Goal: Task Accomplishment & Management: Use online tool/utility

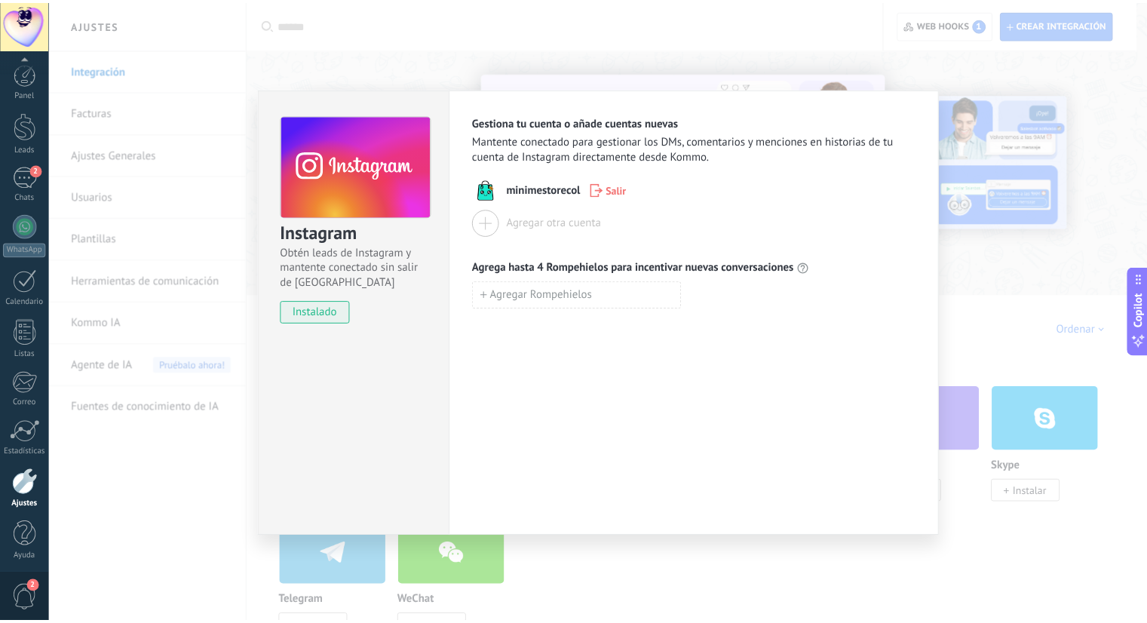
scroll to position [4, 0]
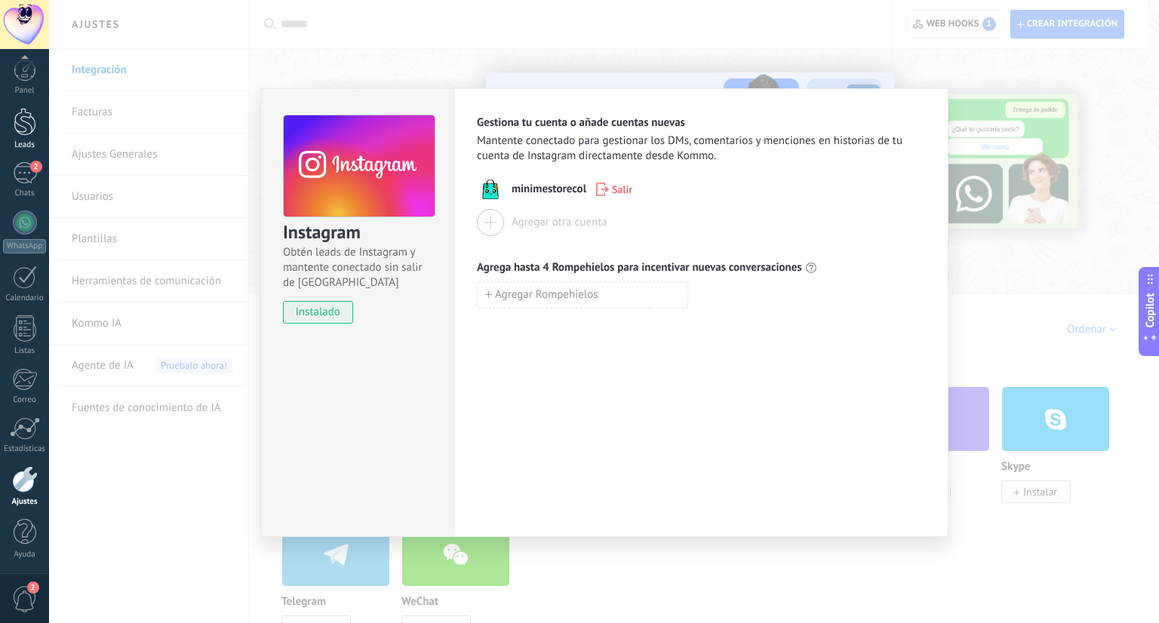
click at [29, 130] on div at bounding box center [25, 122] width 23 height 28
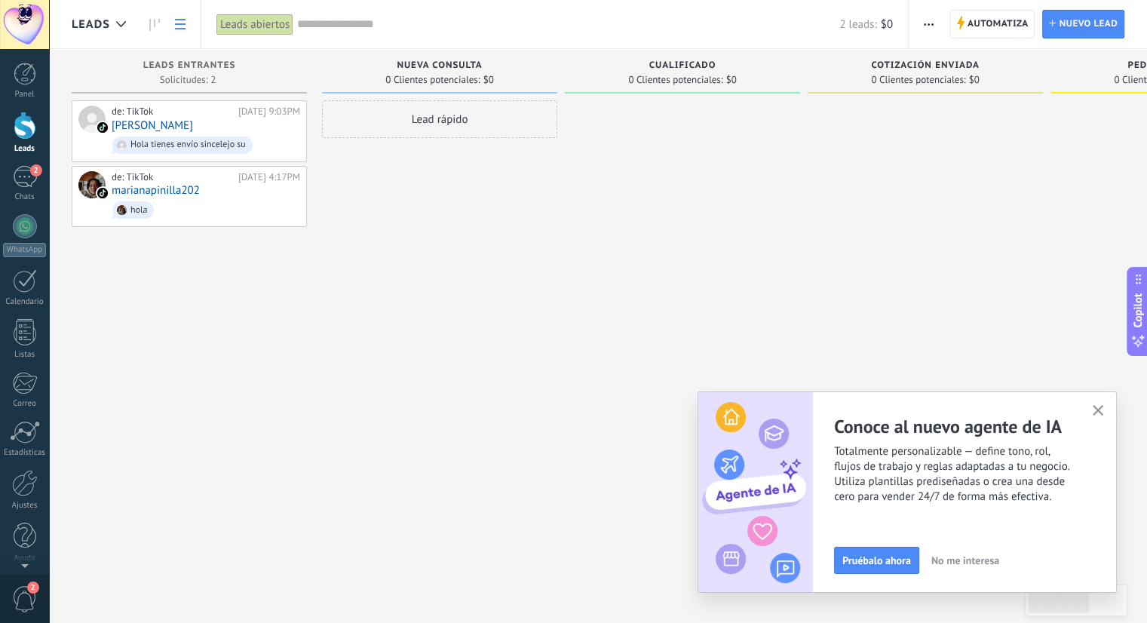
click at [183, 28] on icon at bounding box center [180, 24] width 11 height 11
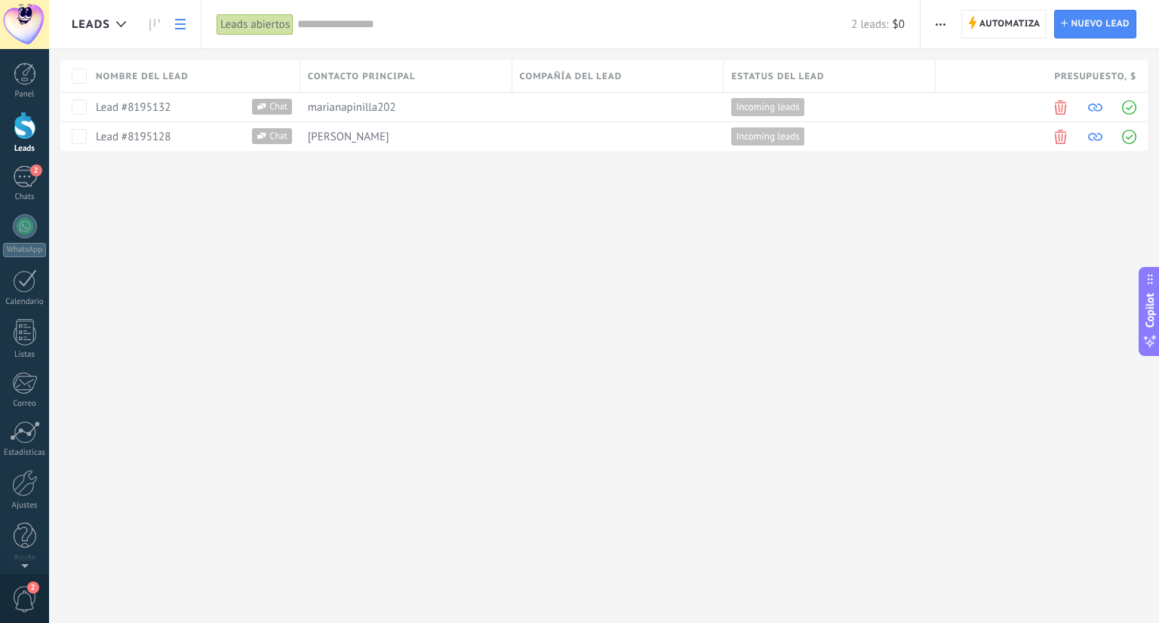
click at [183, 28] on icon at bounding box center [180, 24] width 11 height 11
click at [26, 133] on div at bounding box center [25, 126] width 23 height 28
click at [122, 25] on use at bounding box center [121, 24] width 10 height 6
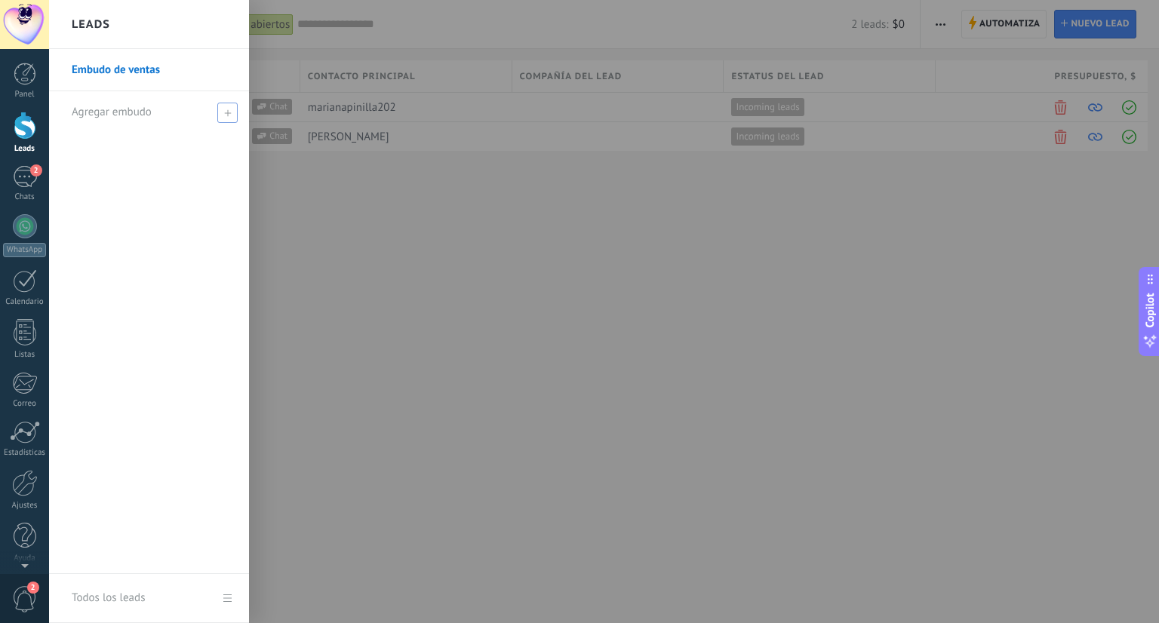
click at [235, 117] on span at bounding box center [227, 113] width 20 height 20
type input "******"
click at [225, 112] on span at bounding box center [229, 112] width 14 height 11
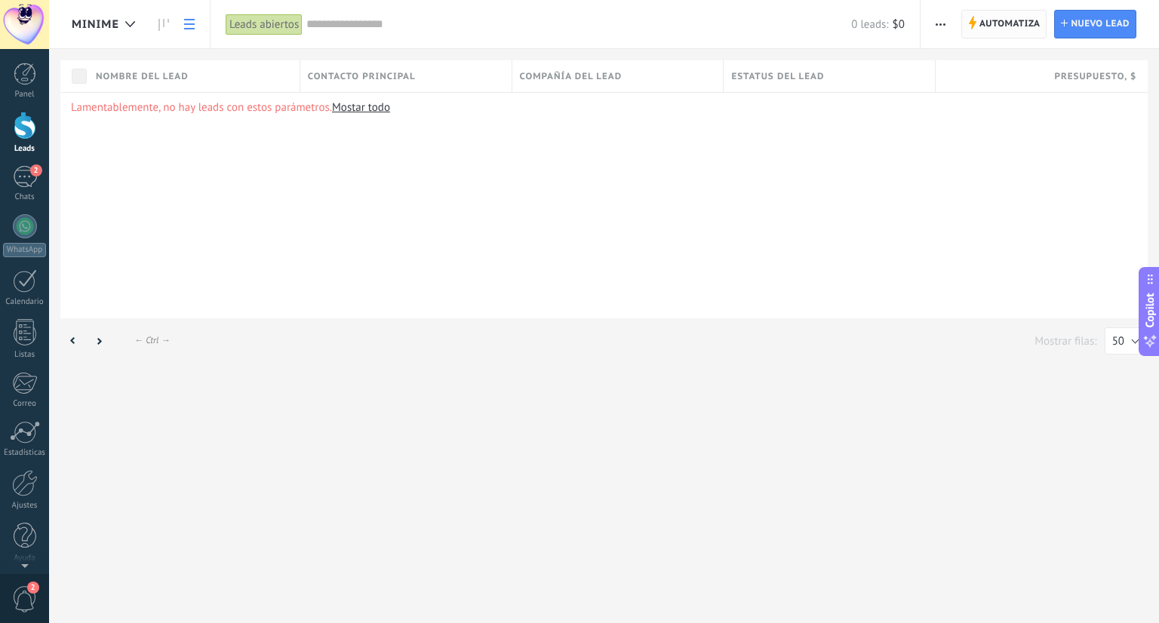
click at [1018, 29] on span "Automatiza" at bounding box center [1009, 24] width 61 height 27
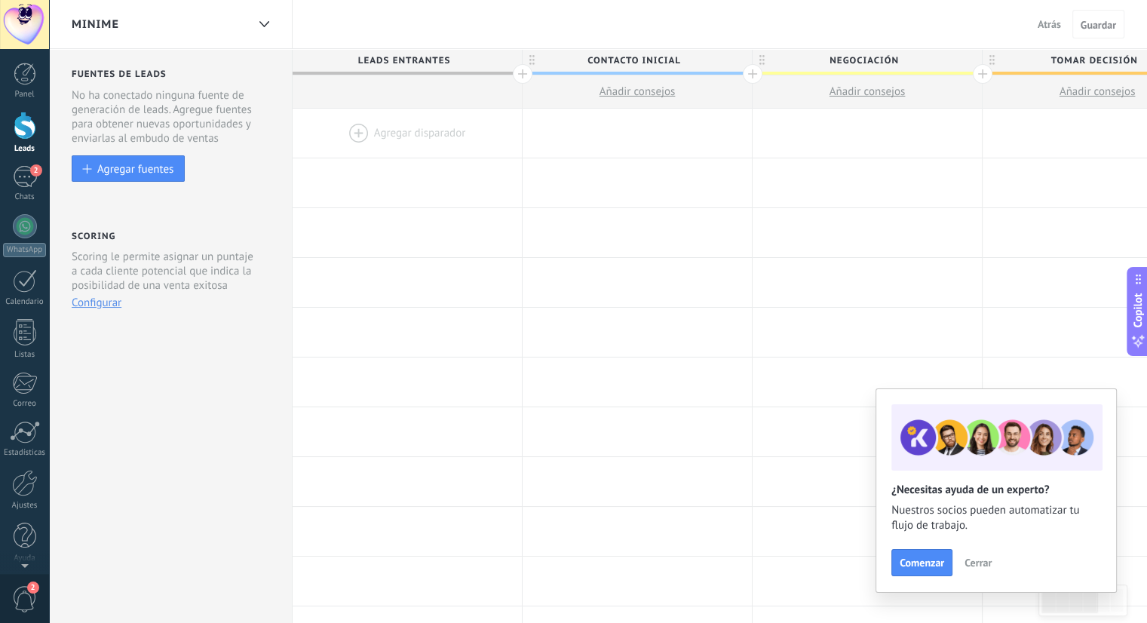
click at [652, 64] on span "Contacto inicial" at bounding box center [634, 60] width 222 height 23
click at [652, 64] on input "**********" at bounding box center [634, 60] width 200 height 23
click at [651, 61] on input "**********" at bounding box center [634, 60] width 200 height 23
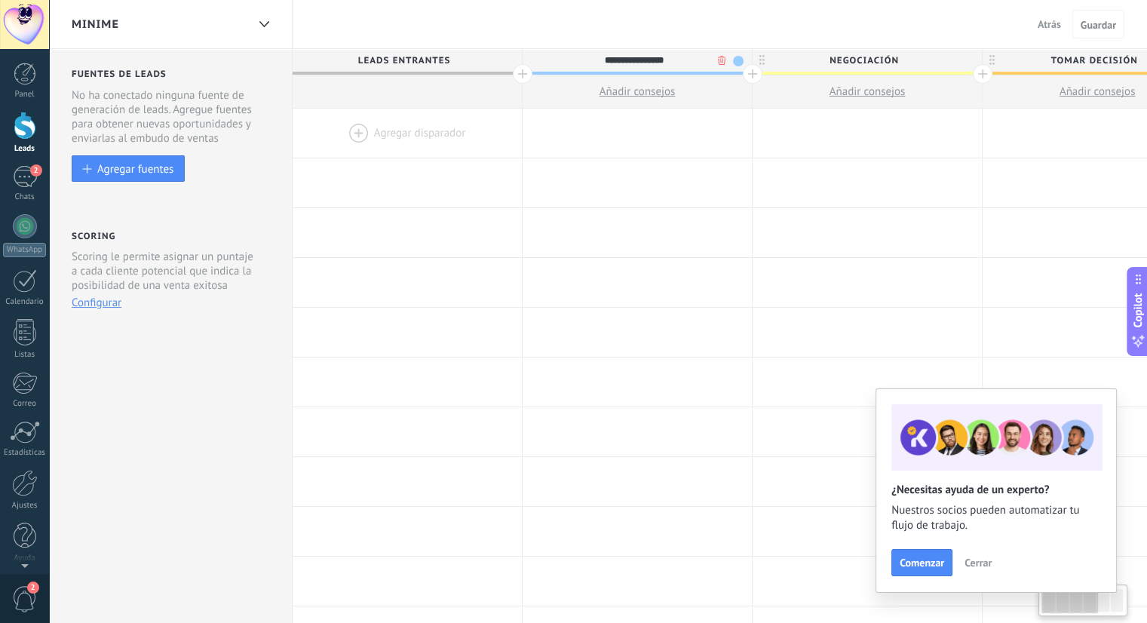
click at [651, 61] on input "**********" at bounding box center [634, 60] width 200 height 23
type input "**********"
click at [845, 61] on span "Negociación" at bounding box center [864, 60] width 222 height 23
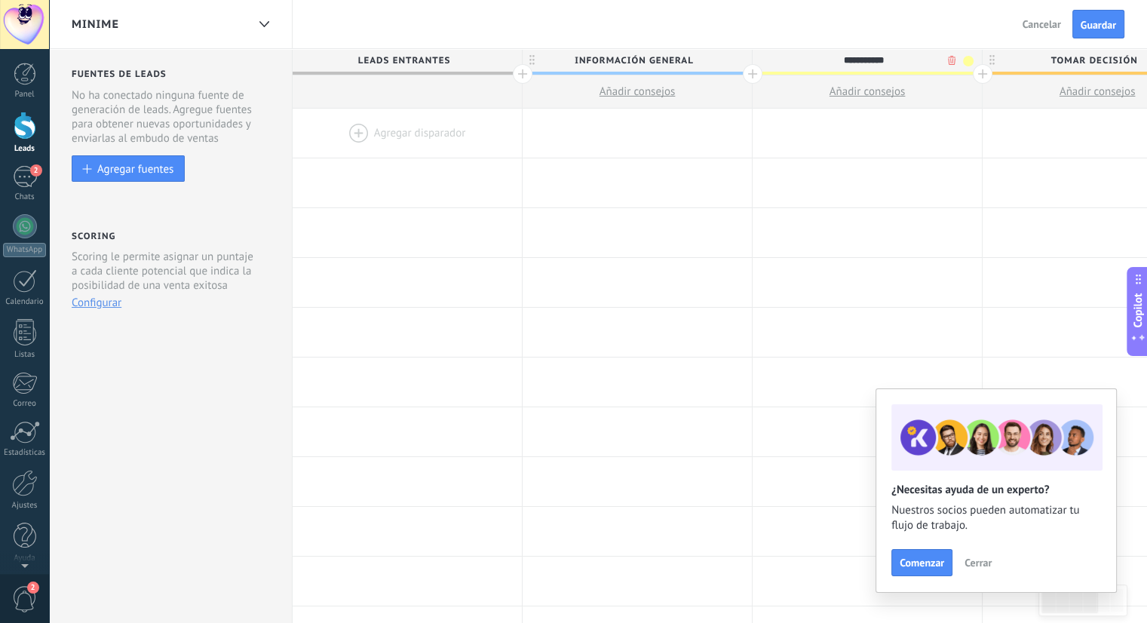
click at [845, 61] on input "**********" at bounding box center [864, 60] width 200 height 23
type input "**********"
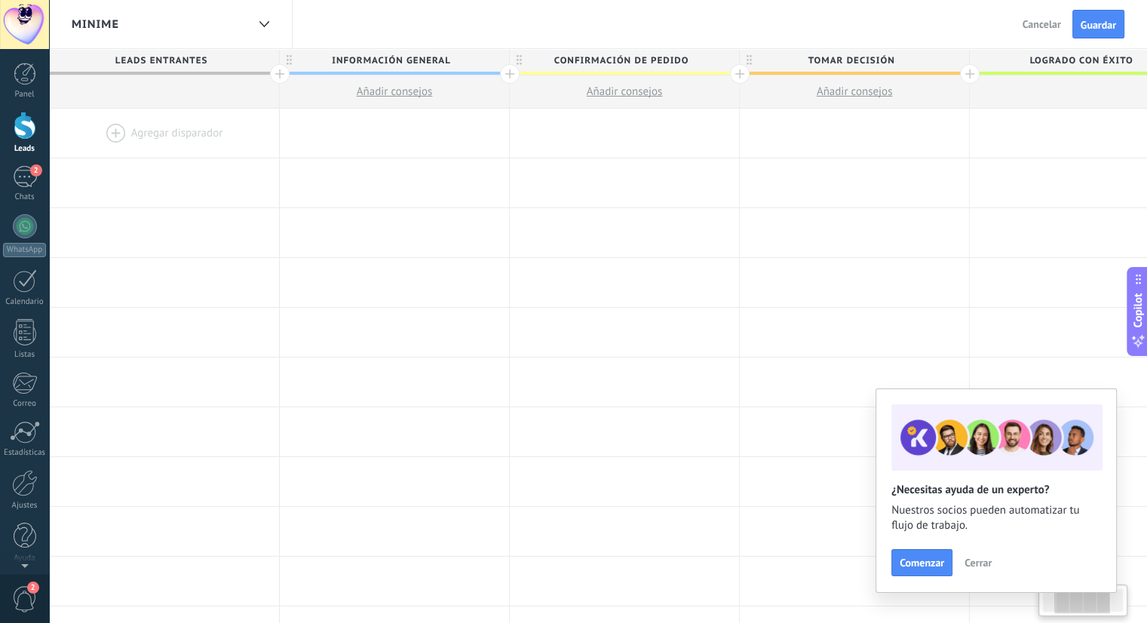
scroll to position [0, 244]
click at [841, 58] on span "Tomar decisión" at bounding box center [849, 60] width 222 height 23
click at [841, 58] on input "**********" at bounding box center [850, 60] width 200 height 23
type input "**********"
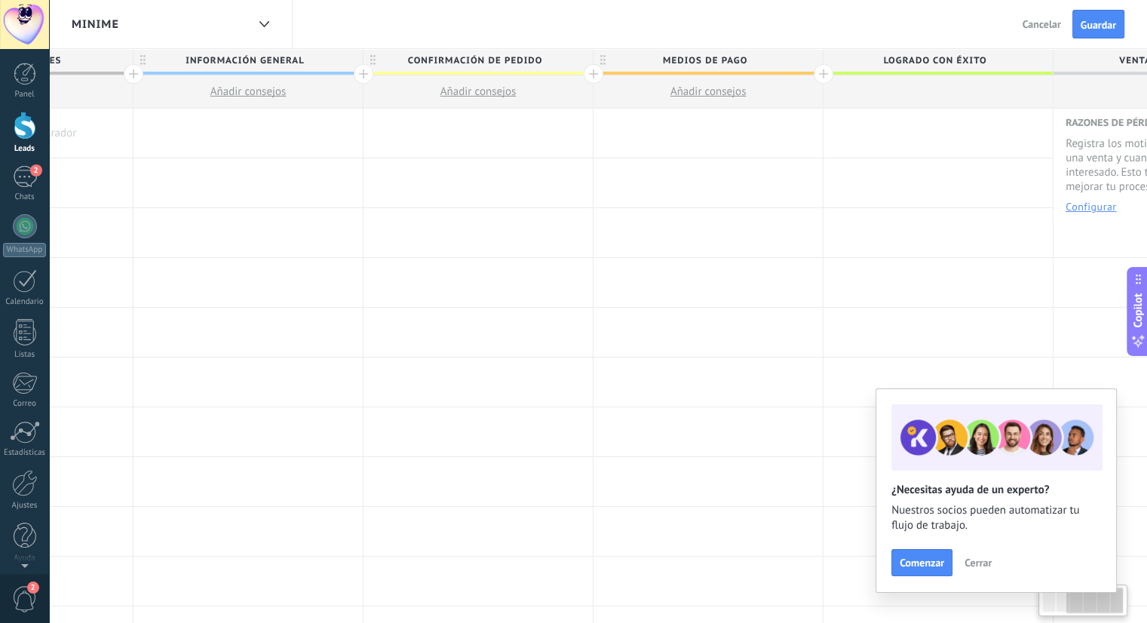
scroll to position [0, 525]
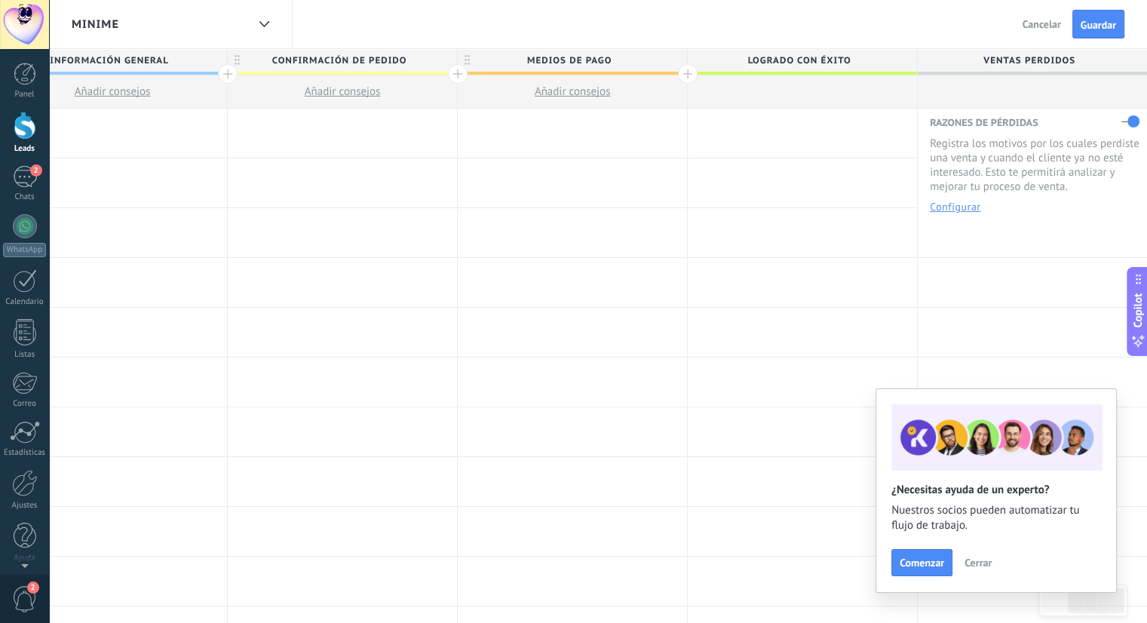
click at [779, 60] on span "Logrado con éxito" at bounding box center [799, 60] width 222 height 23
click at [779, 60] on input "**********" at bounding box center [799, 60] width 200 height 23
type input "**********"
click at [1026, 56] on span "Ventas Perdidos" at bounding box center [1029, 60] width 222 height 23
click at [1026, 56] on input "**********" at bounding box center [1029, 60] width 200 height 23
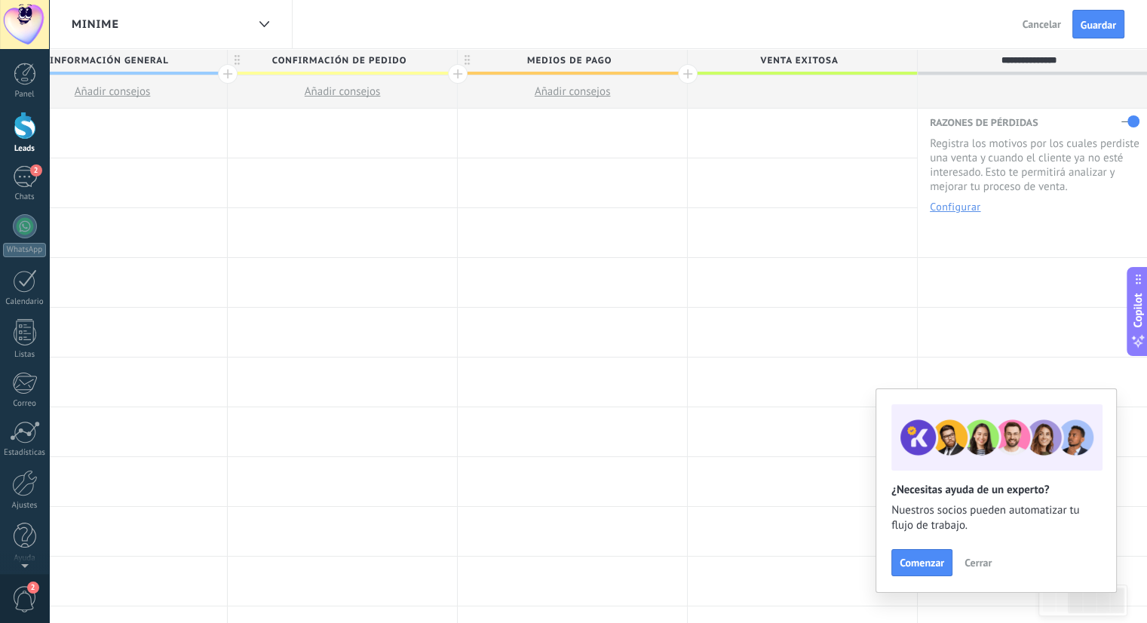
click at [1026, 56] on input "**********" at bounding box center [1029, 60] width 200 height 23
type input "**********"
click at [865, 112] on div at bounding box center [802, 133] width 229 height 49
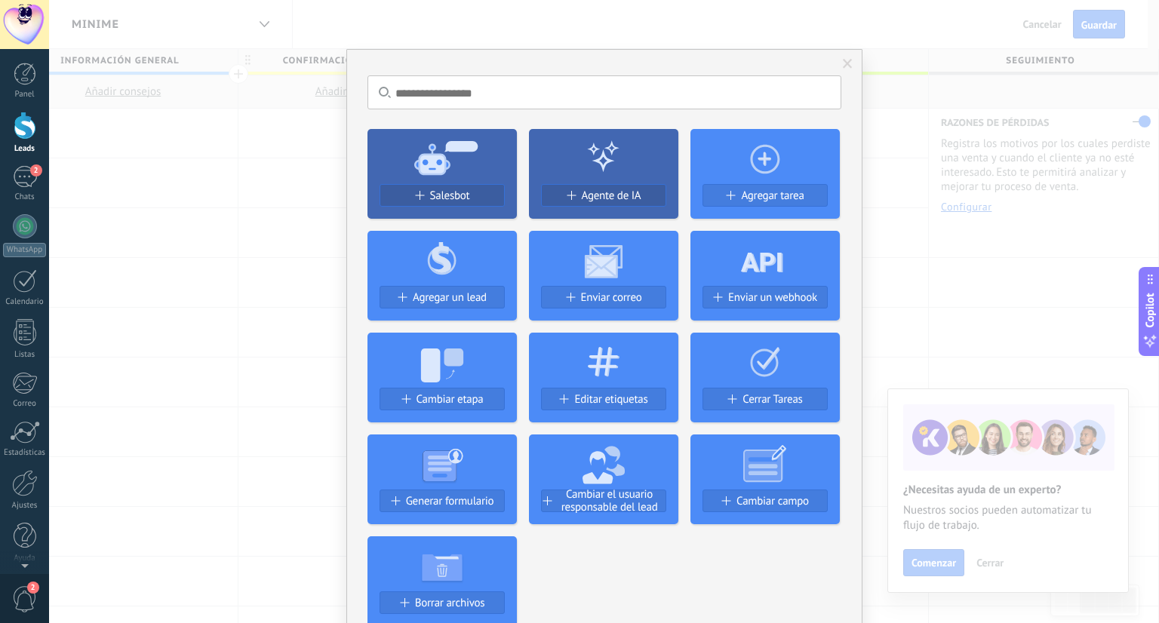
click at [842, 66] on span at bounding box center [847, 64] width 10 height 11
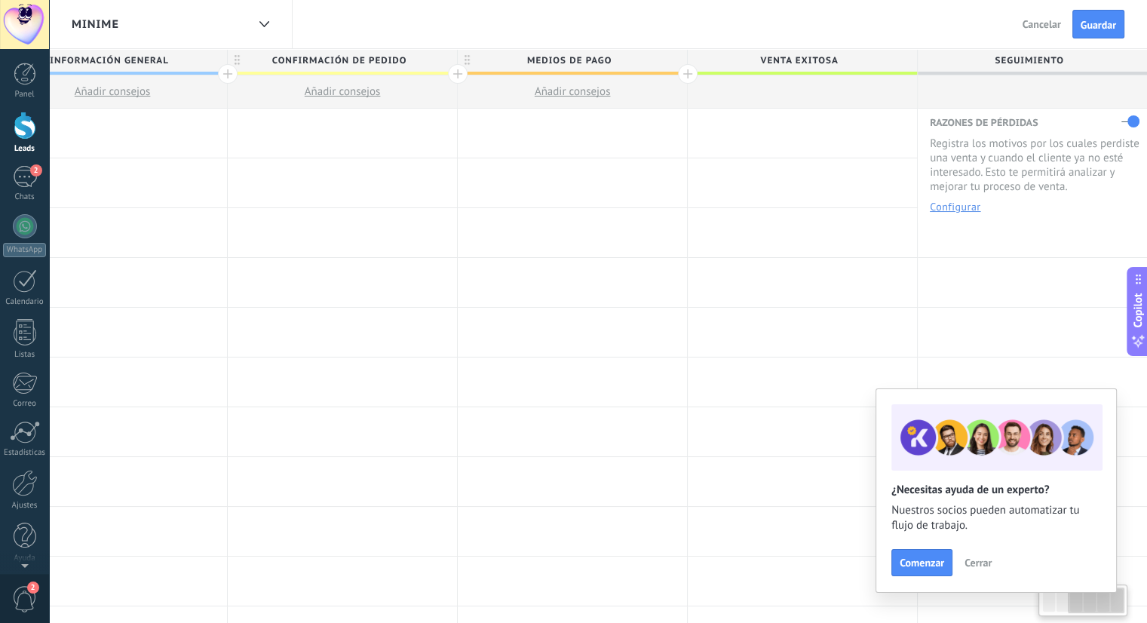
drag, startPoint x: 962, startPoint y: 81, endPoint x: 774, endPoint y: 84, distance: 188.6
click at [774, 84] on div "Leads Entrantes INFORMACIÓN GENERAL Añadir consejos CONFIRMACIÓN DE PEDIDO Añad…" at bounding box center [458, 79] width 1380 height 60
click at [1008, 61] on span "SEGUIMIENTO" at bounding box center [1029, 60] width 222 height 23
click at [1008, 61] on input "**********" at bounding box center [1029, 60] width 200 height 23
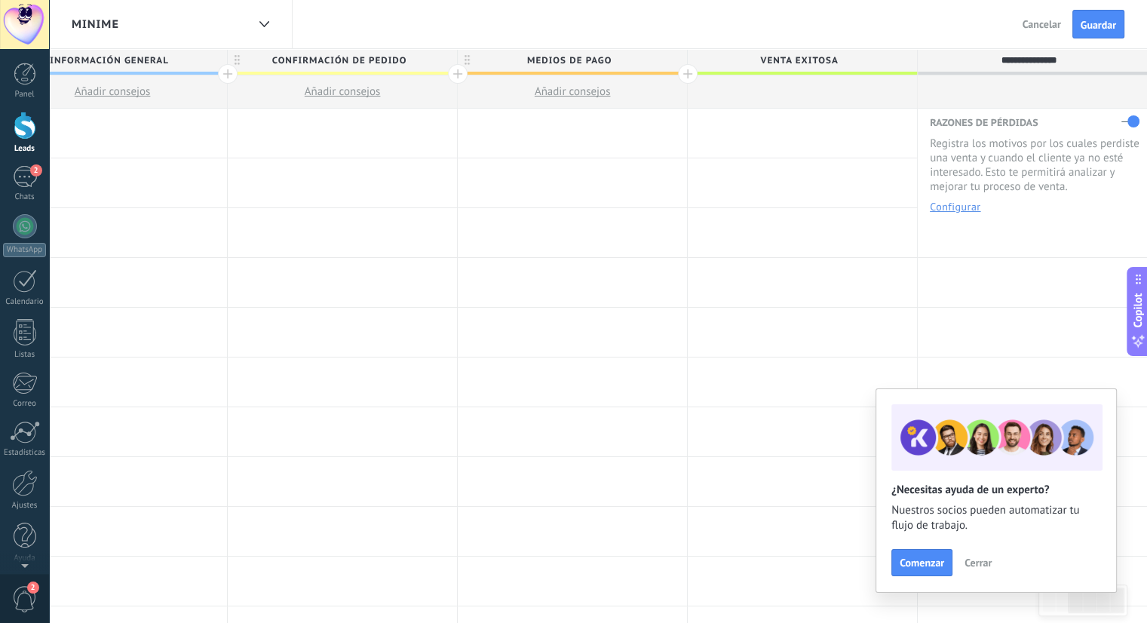
type input "**********"
click at [685, 73] on div at bounding box center [688, 74] width 20 height 20
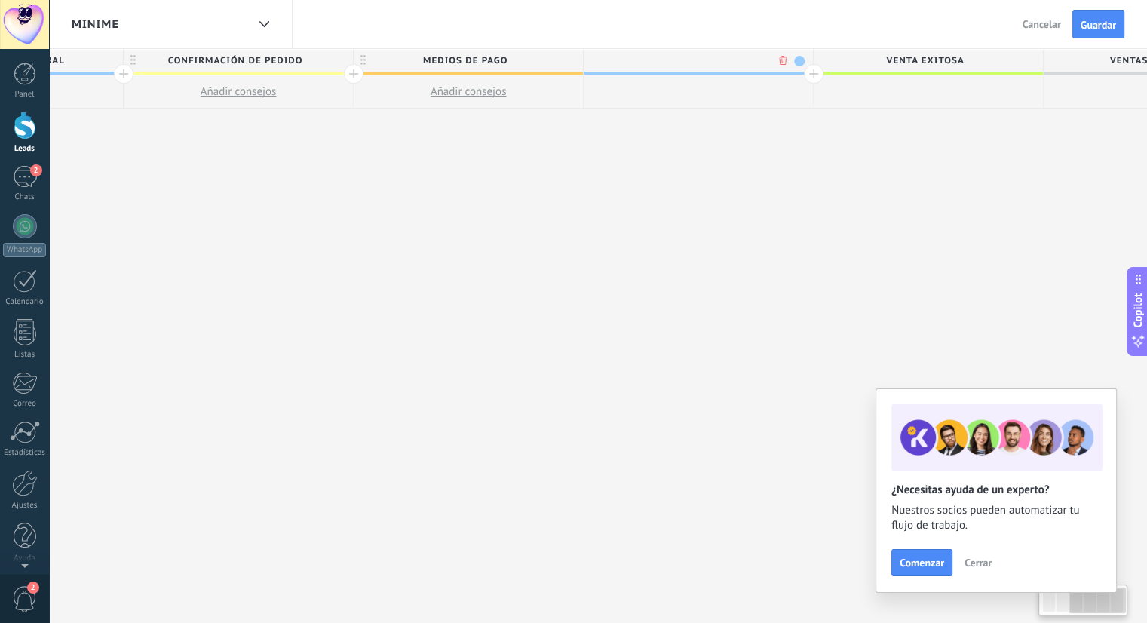
scroll to position [0, 637]
type input "**********"
click at [803, 74] on div at bounding box center [806, 74] width 20 height 20
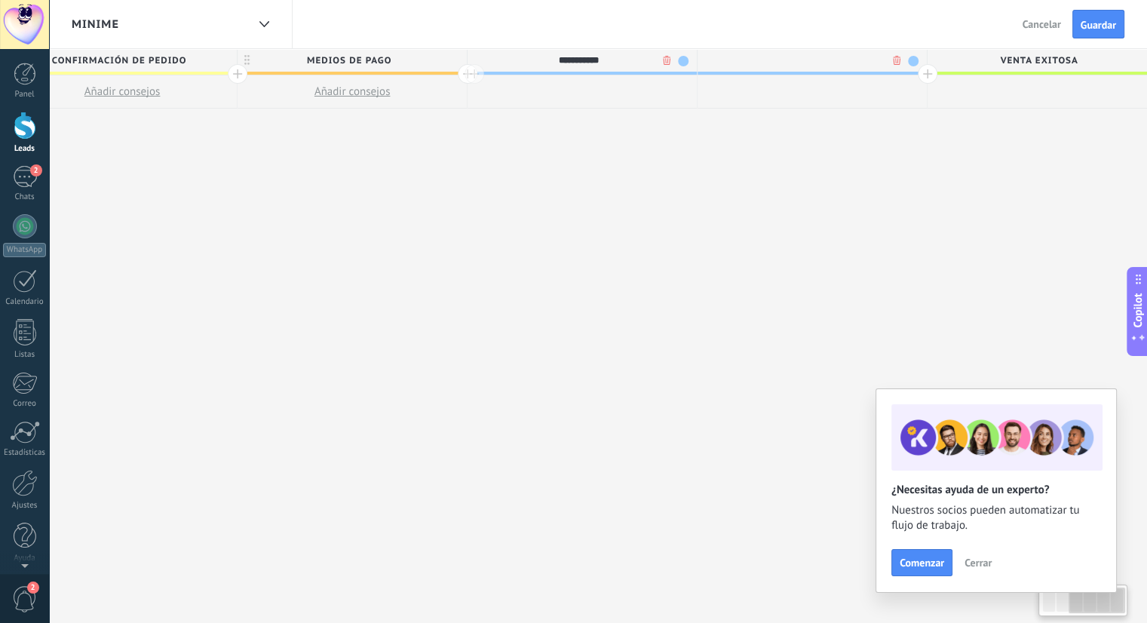
scroll to position [0, 748]
type input "**********"
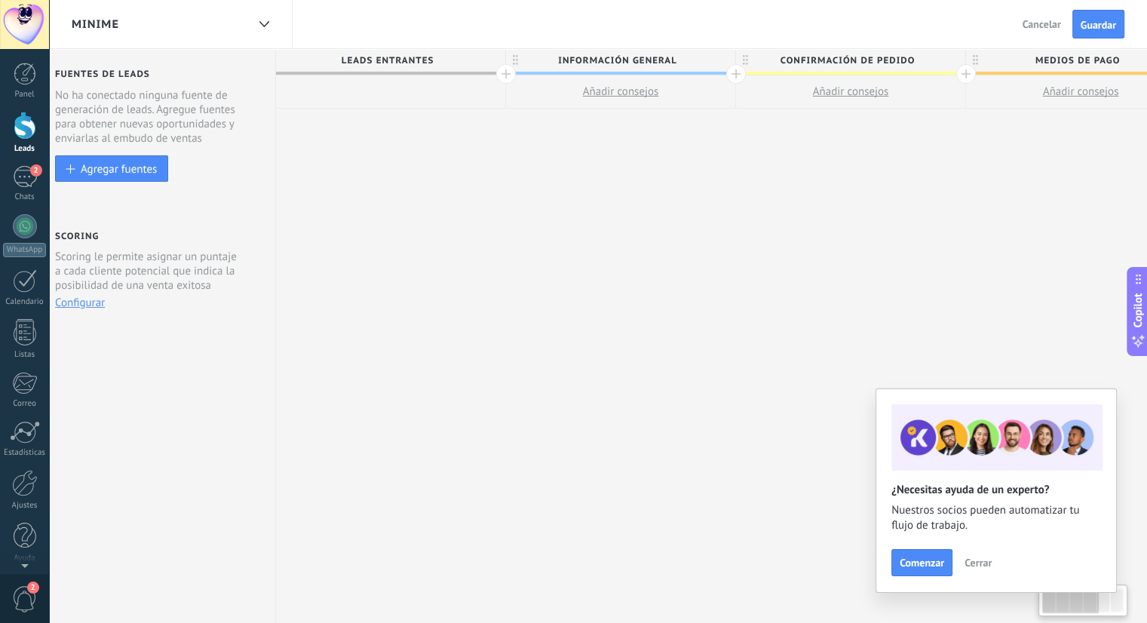
scroll to position [0, 27]
click at [361, 92] on div at bounding box center [379, 91] width 229 height 33
click at [382, 81] on div at bounding box center [379, 91] width 229 height 33
click at [404, 93] on div at bounding box center [379, 91] width 229 height 33
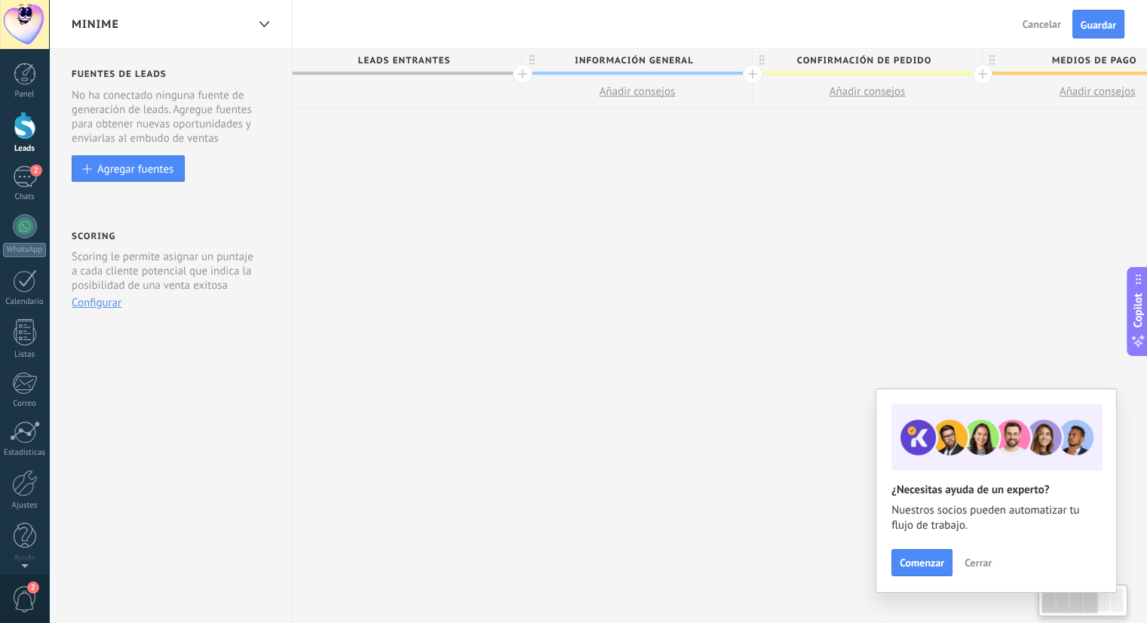
drag, startPoint x: 514, startPoint y: 215, endPoint x: 632, endPoint y: 231, distance: 118.7
click at [391, 90] on div at bounding box center [407, 91] width 229 height 33
click at [385, 60] on span "Leads Entrantes" at bounding box center [404, 60] width 222 height 23
click at [400, 85] on div at bounding box center [407, 91] width 229 height 33
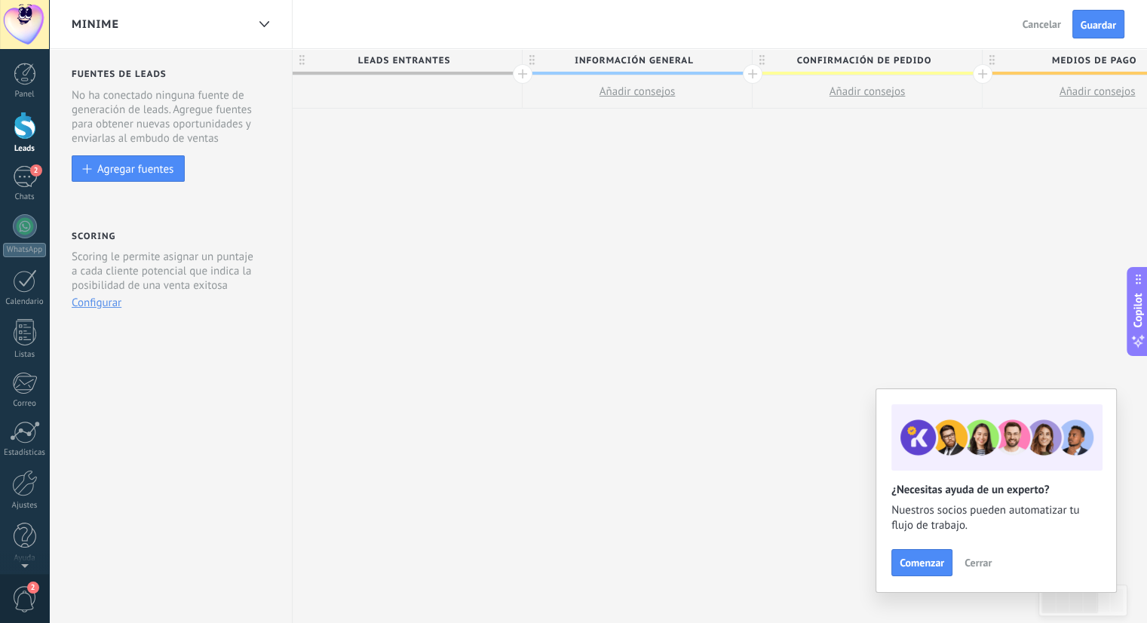
click at [400, 85] on div at bounding box center [407, 91] width 229 height 33
click at [30, 85] on link "Panel" at bounding box center [24, 81] width 49 height 37
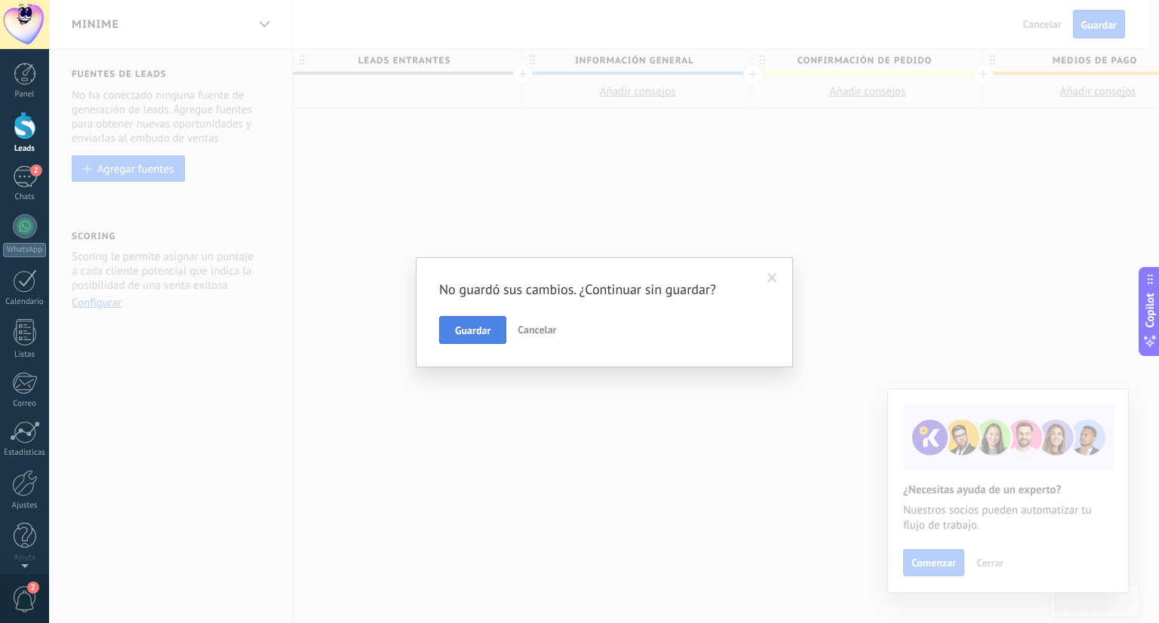
click at [475, 325] on span "Guardar" at bounding box center [472, 330] width 35 height 11
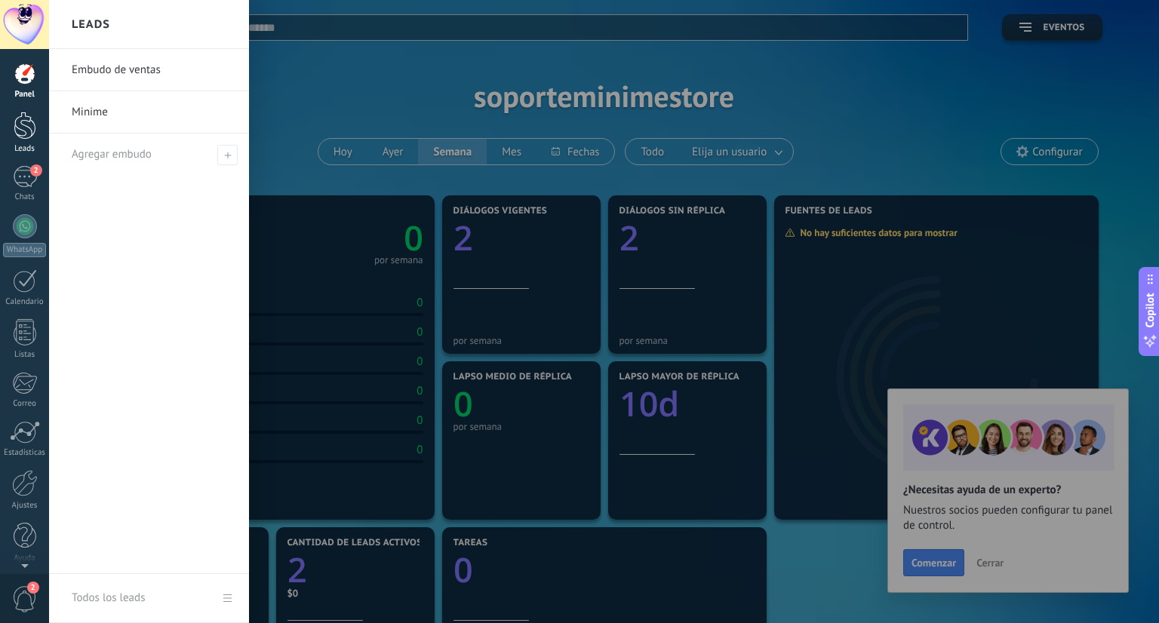
click at [24, 132] on div at bounding box center [25, 126] width 23 height 28
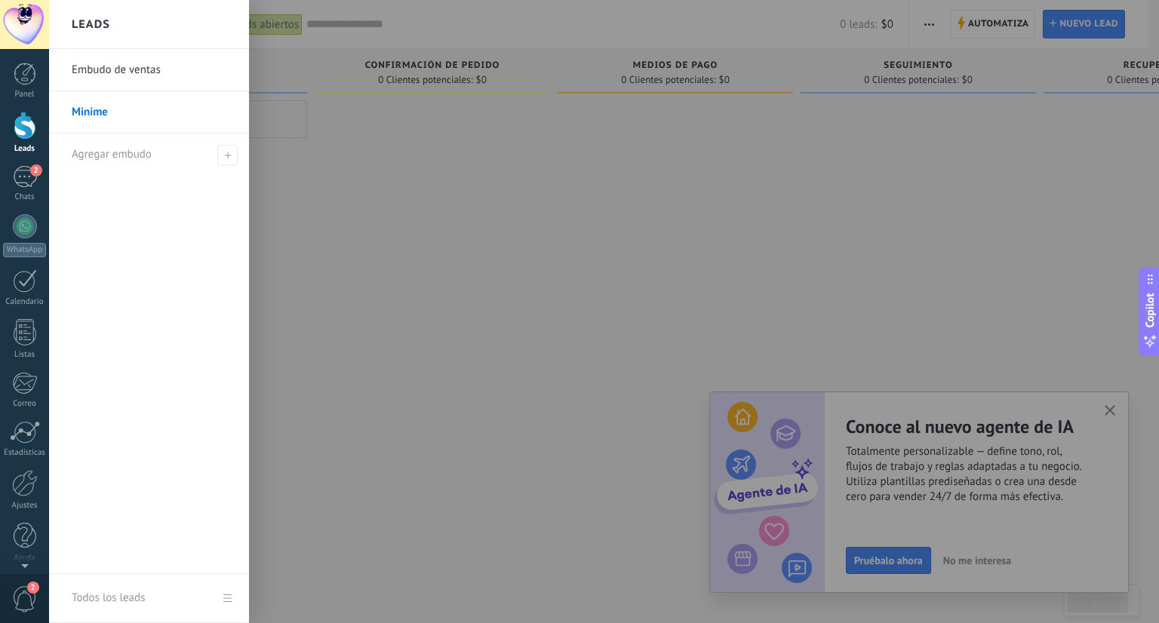
click at [112, 115] on link "Minime" at bounding box center [153, 112] width 162 height 42
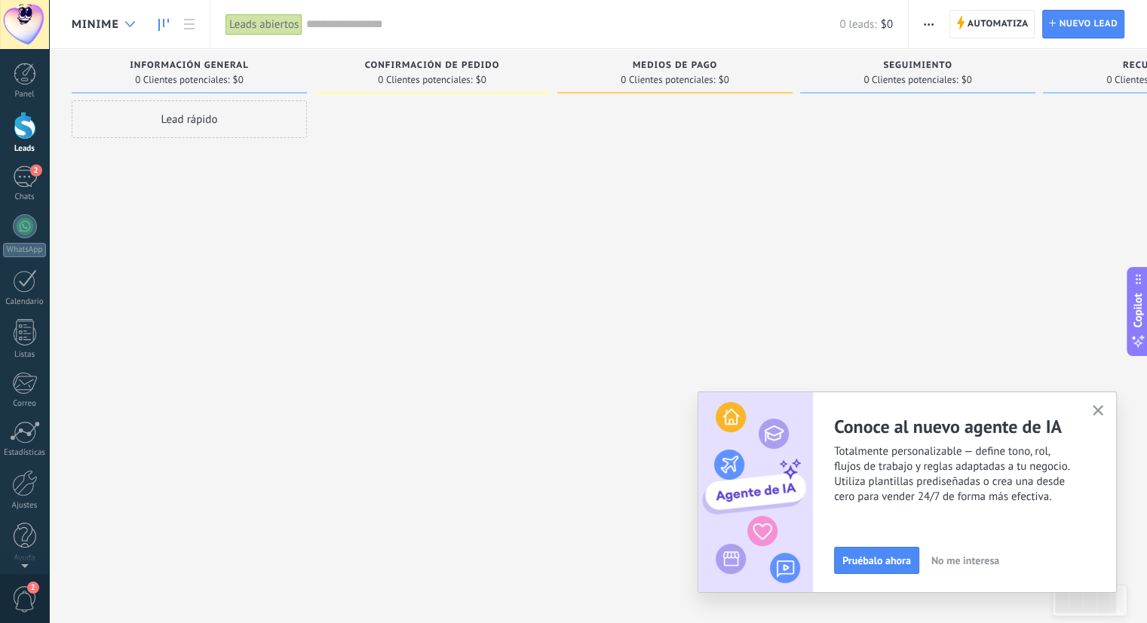
click at [127, 29] on div at bounding box center [130, 24] width 25 height 29
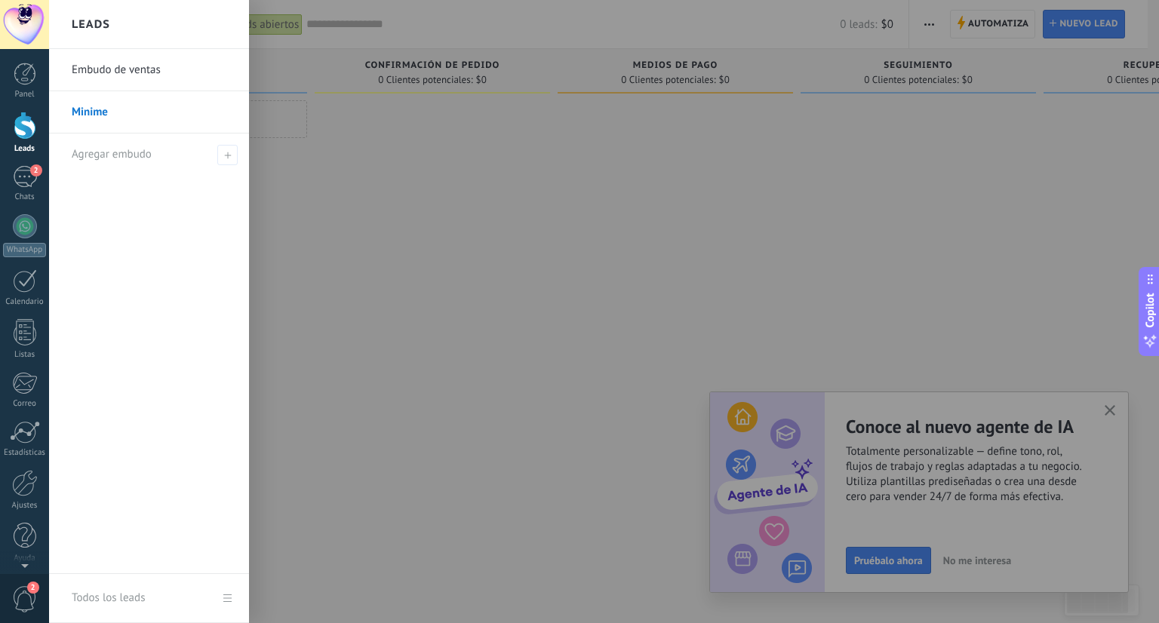
click at [440, 216] on div at bounding box center [628, 311] width 1159 height 623
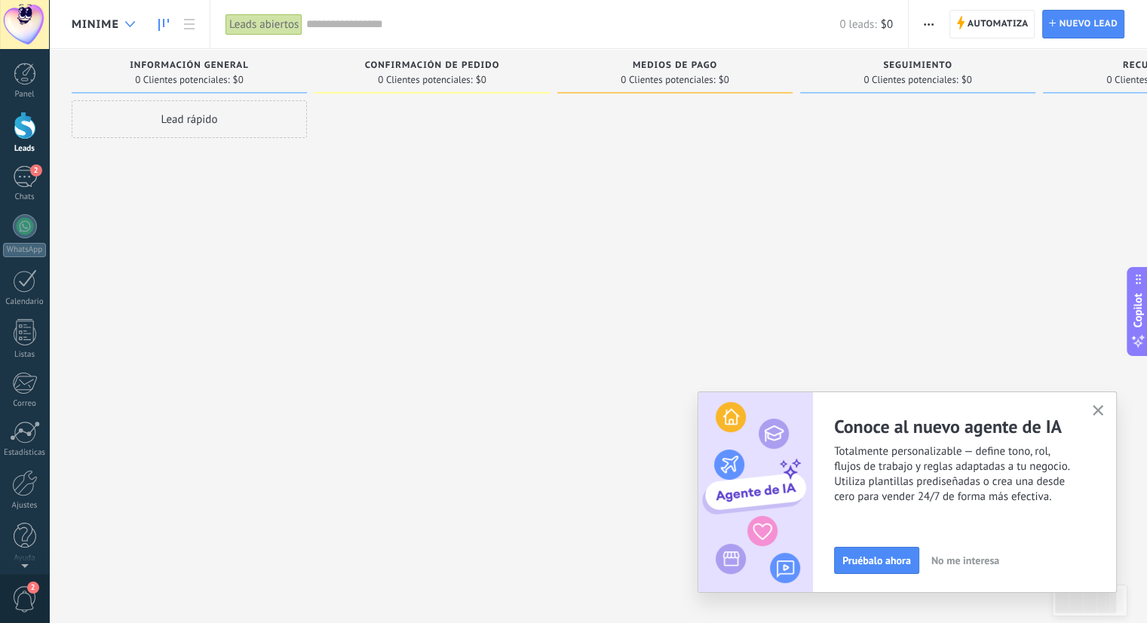
click at [128, 26] on icon at bounding box center [130, 24] width 10 height 6
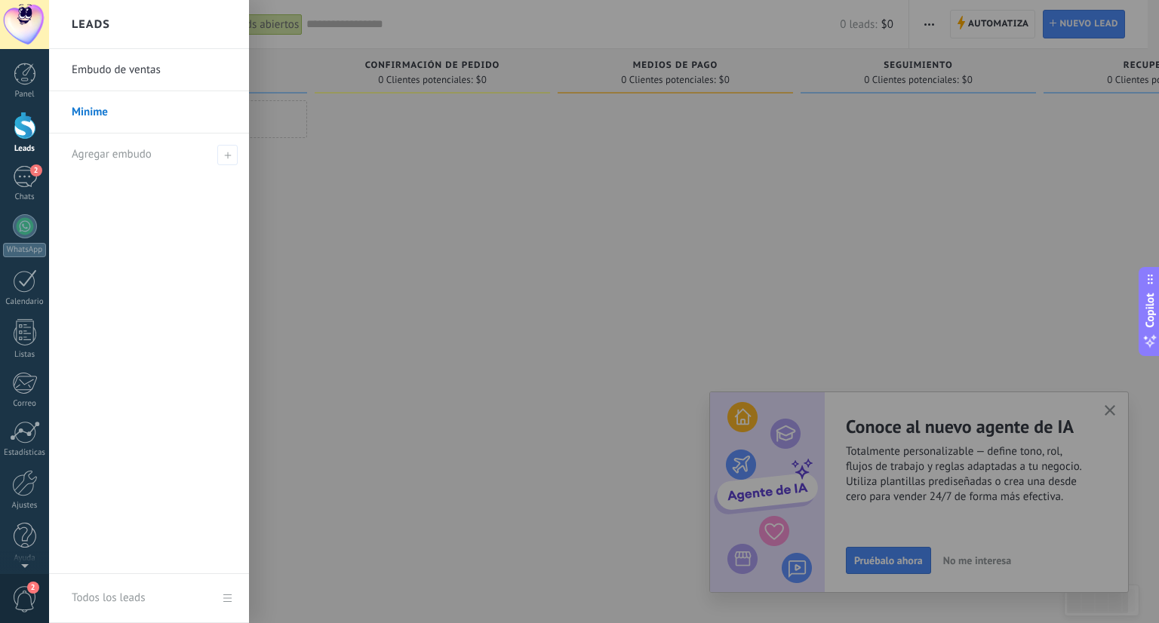
click at [112, 79] on link "Embudo de ventas" at bounding box center [153, 70] width 162 height 42
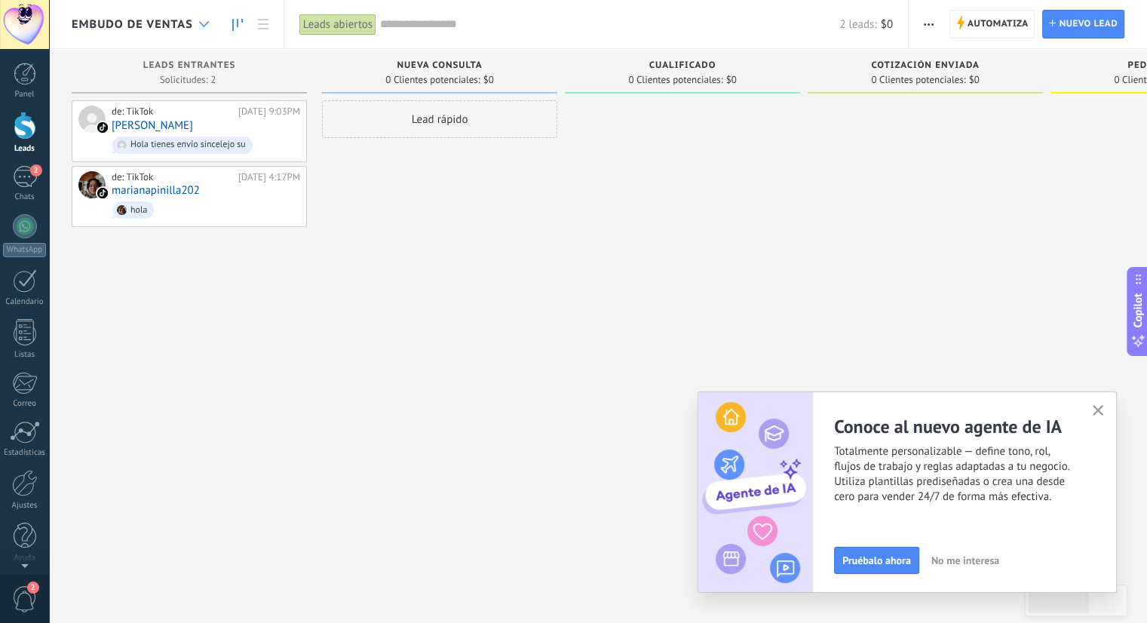
click at [201, 30] on div at bounding box center [204, 24] width 25 height 29
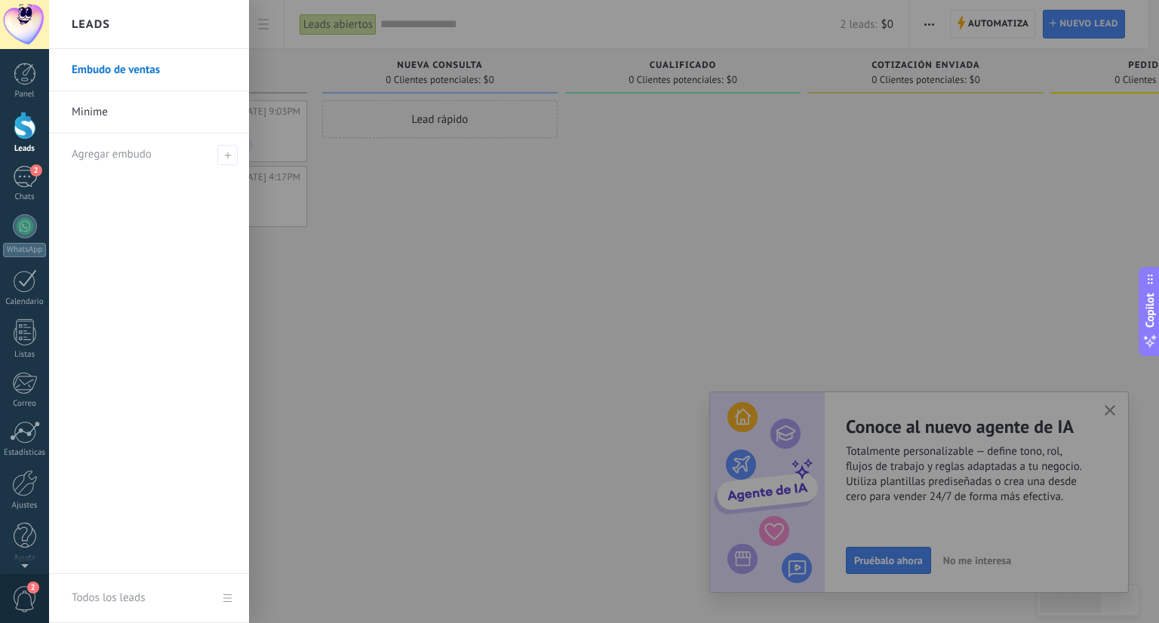
click at [96, 118] on link "Minime" at bounding box center [153, 112] width 162 height 42
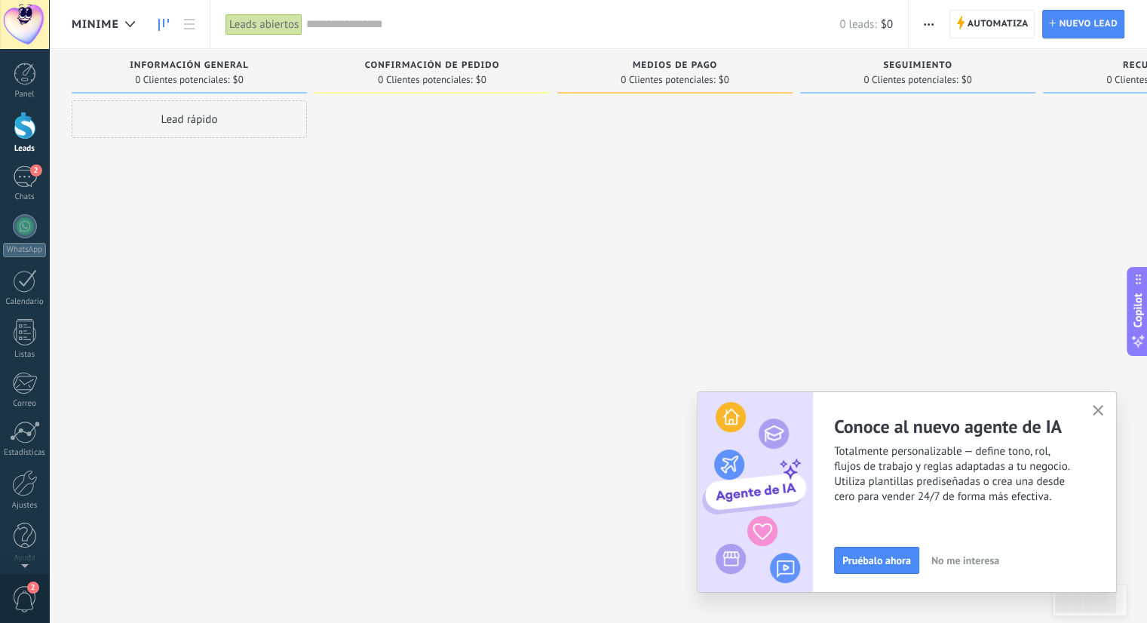
click at [189, 62] on span "INFORMACIÓN GENERAL" at bounding box center [189, 65] width 119 height 11
click at [244, 69] on span "INFORMACIÓN GENERAL" at bounding box center [189, 65] width 119 height 11
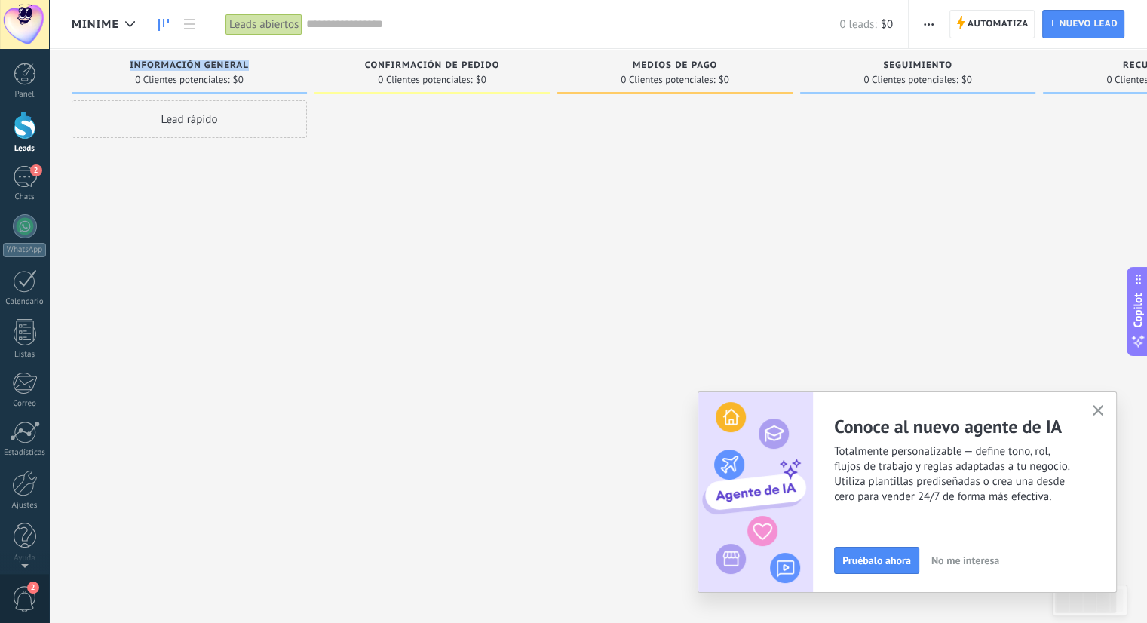
click at [244, 69] on span "INFORMACIÓN GENERAL" at bounding box center [189, 65] width 119 height 11
click at [527, 149] on div at bounding box center [432, 313] width 235 height 426
click at [976, 14] on span "Automatiza" at bounding box center [998, 24] width 61 height 27
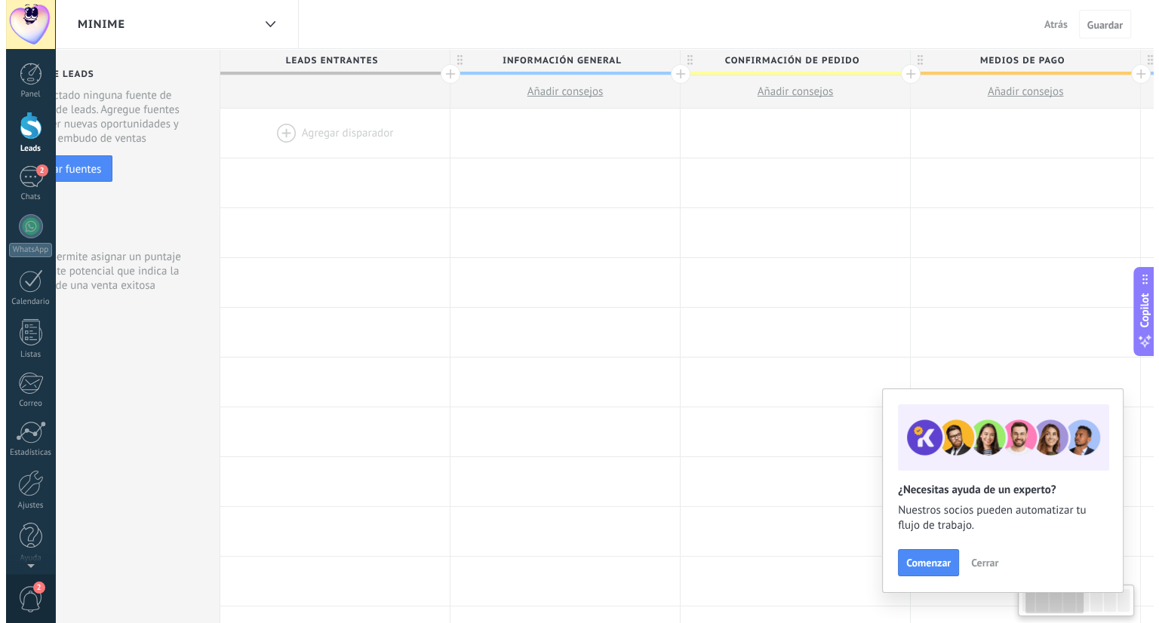
scroll to position [0, 78]
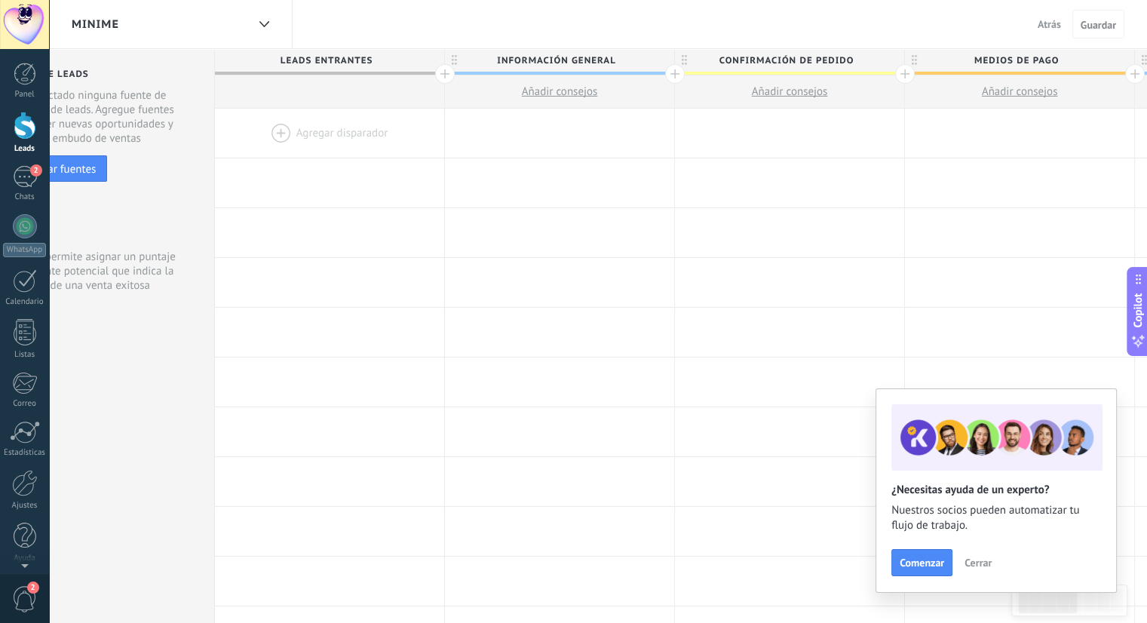
click at [290, 132] on div at bounding box center [329, 133] width 229 height 49
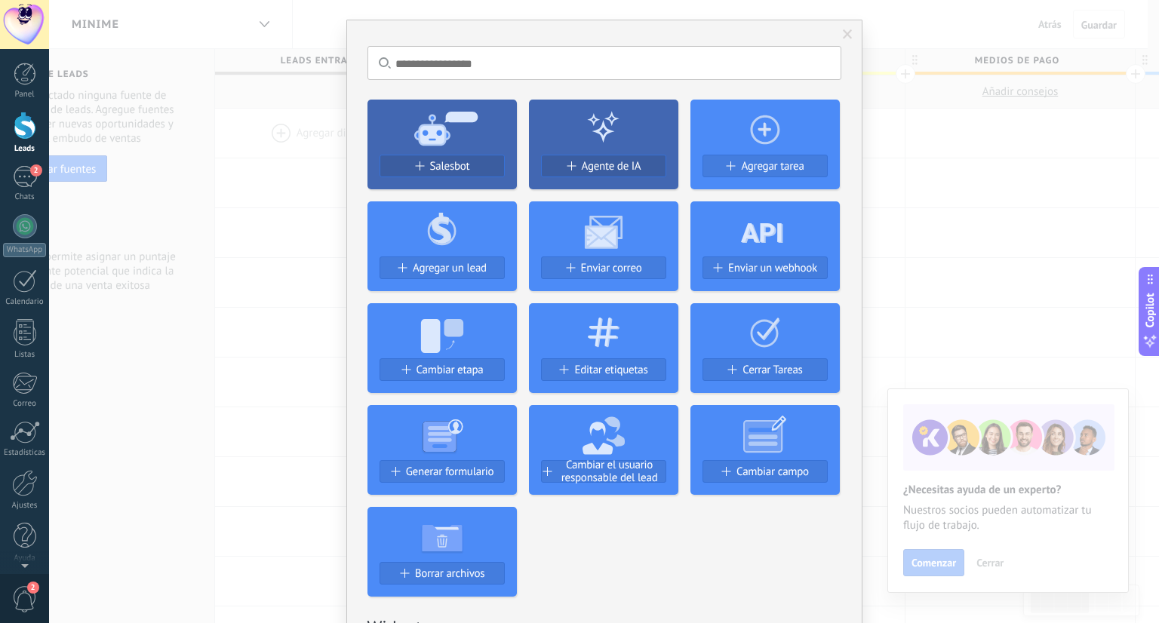
scroll to position [29, 0]
click at [461, 160] on span "Salesbot" at bounding box center [450, 166] width 40 height 13
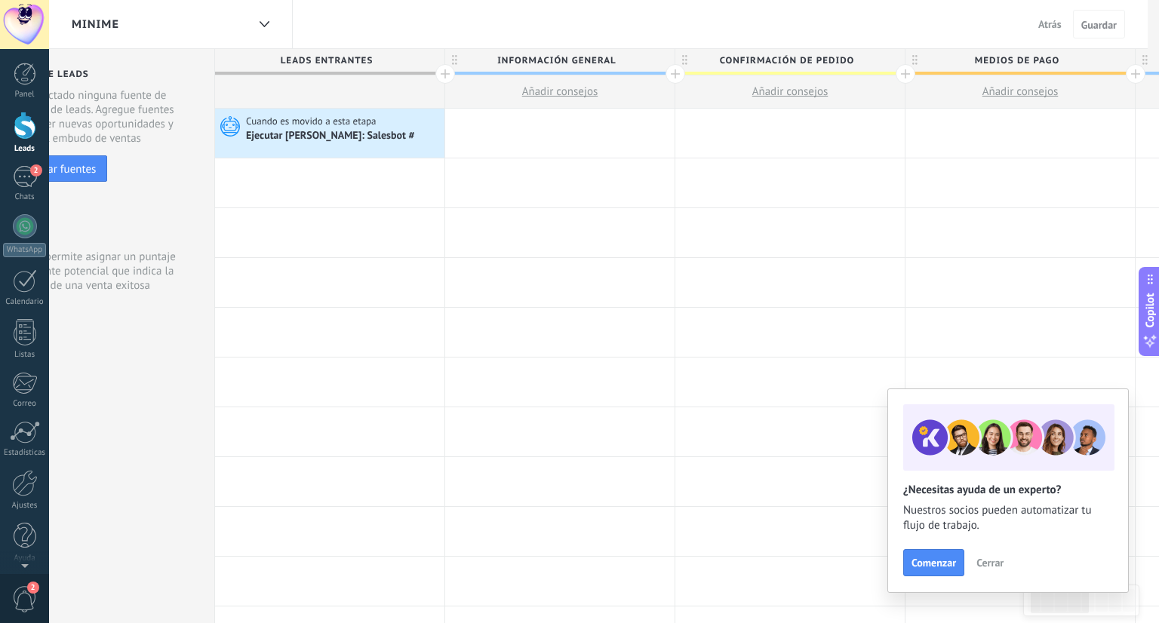
scroll to position [0, 0]
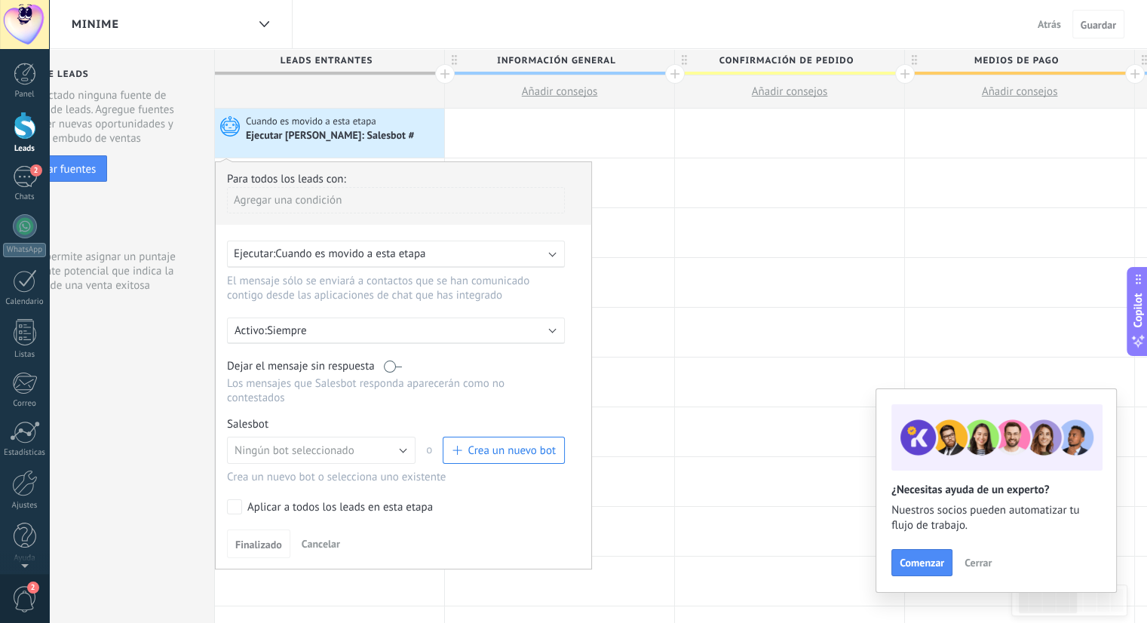
click at [510, 443] on span "Crea un nuevo bot" at bounding box center [512, 450] width 88 height 14
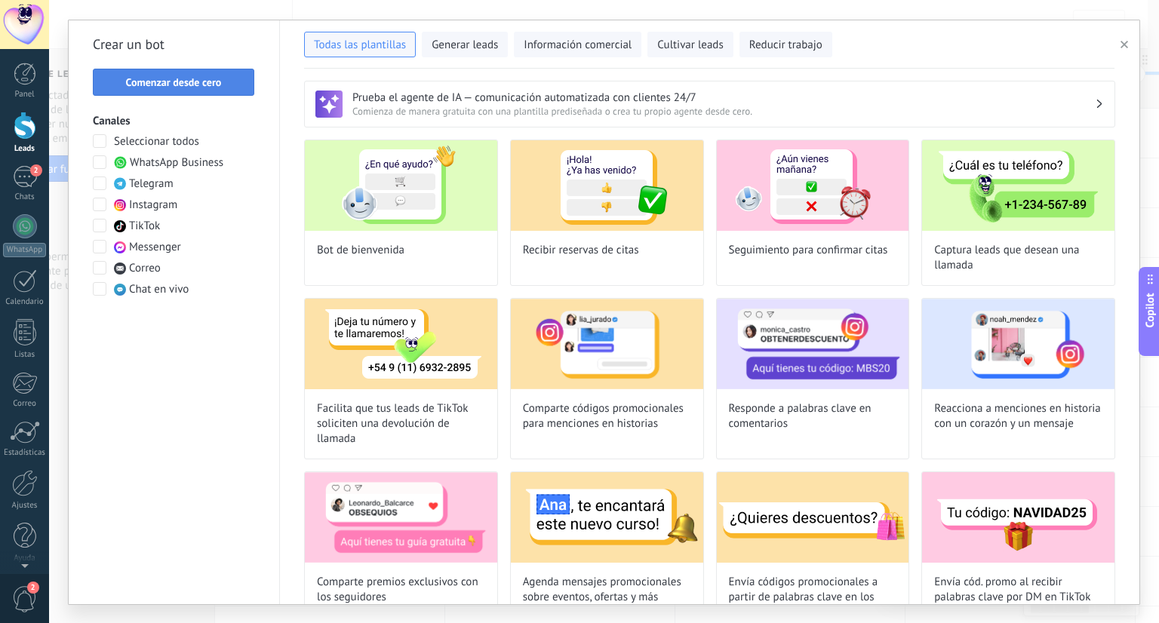
click at [172, 80] on span "Comenzar desde cero" at bounding box center [174, 82] width 96 height 11
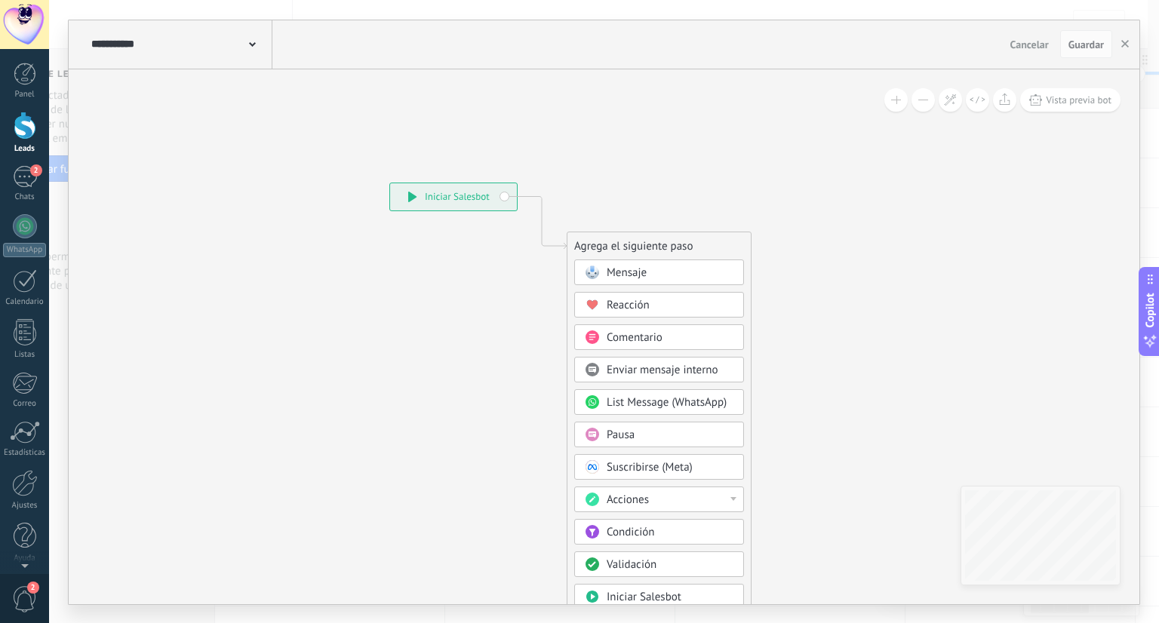
click at [635, 533] on span "Condición" at bounding box center [630, 532] width 48 height 14
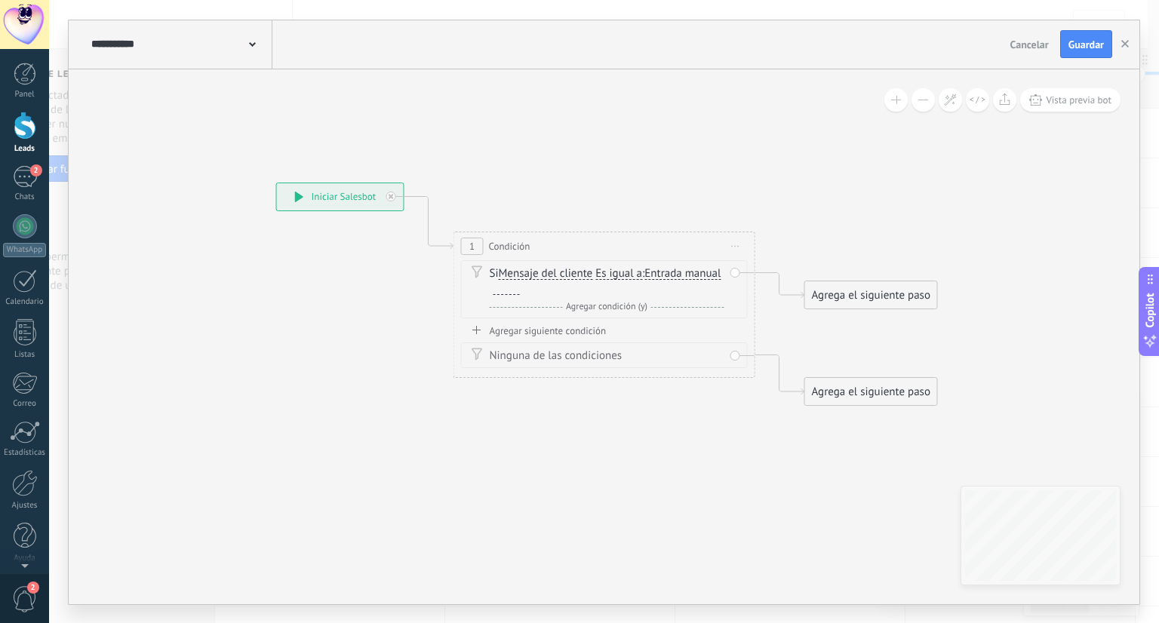
click at [615, 308] on span "Agregar condición (y)" at bounding box center [606, 306] width 89 height 11
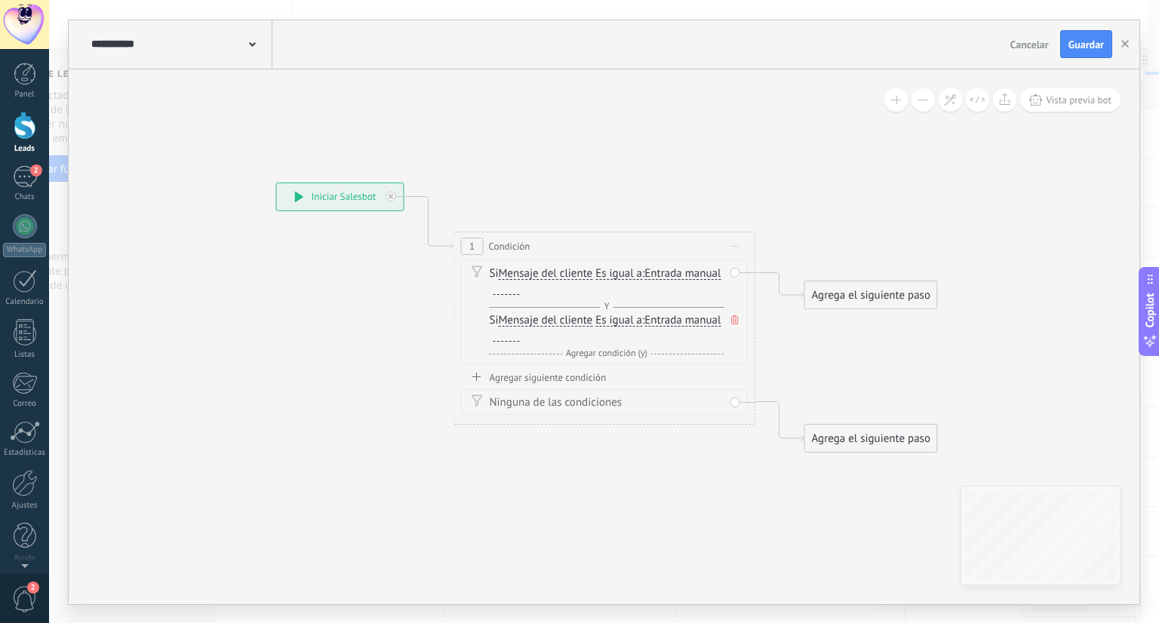
click at [644, 280] on span "Entrada manual" at bounding box center [682, 274] width 76 height 12
click at [637, 285] on button "Entrada manual" at bounding box center [731, 273] width 189 height 27
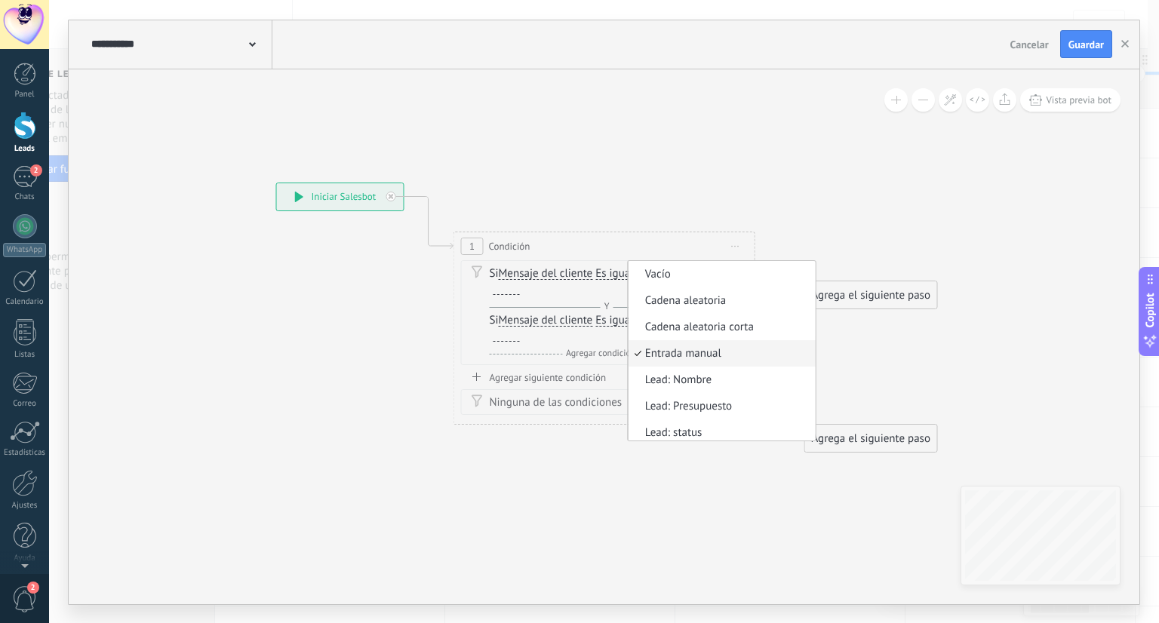
click at [629, 180] on icon at bounding box center [581, 293] width 1364 height 977
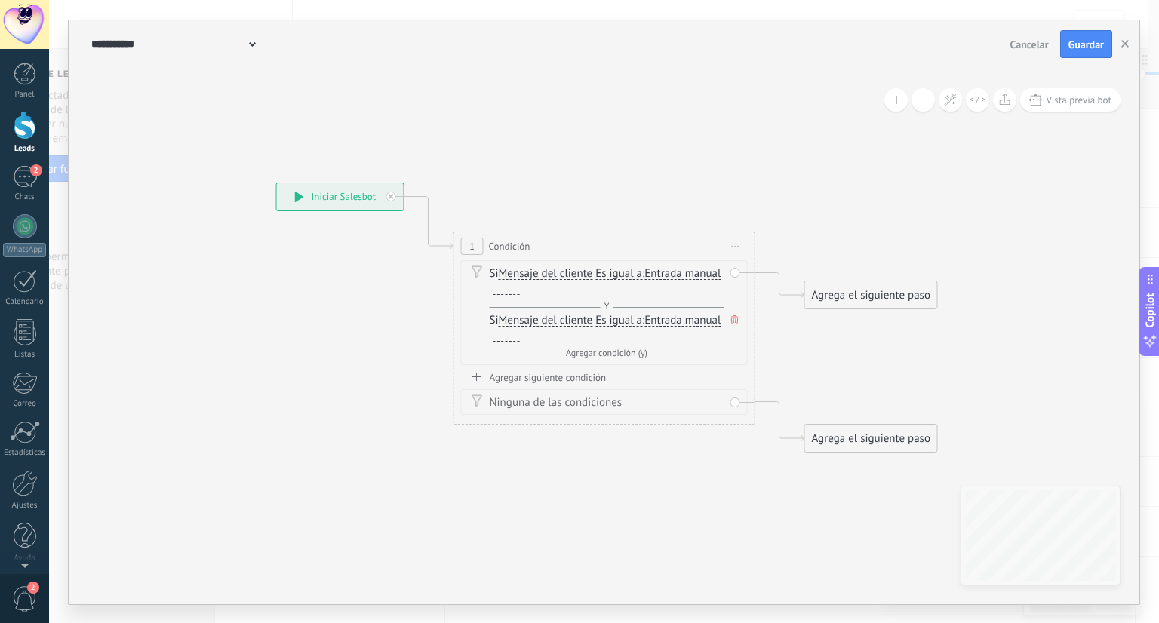
click at [642, 272] on span "Es igual a" at bounding box center [618, 274] width 47 height 12
click at [643, 272] on button "Es igual a" at bounding box center [682, 273] width 189 height 27
click at [643, 272] on span "Es igual a" at bounding box center [669, 274] width 183 height 15
click at [644, 280] on span "Entrada manual" at bounding box center [682, 274] width 76 height 12
click at [637, 287] on button "Entrada manual" at bounding box center [731, 273] width 189 height 27
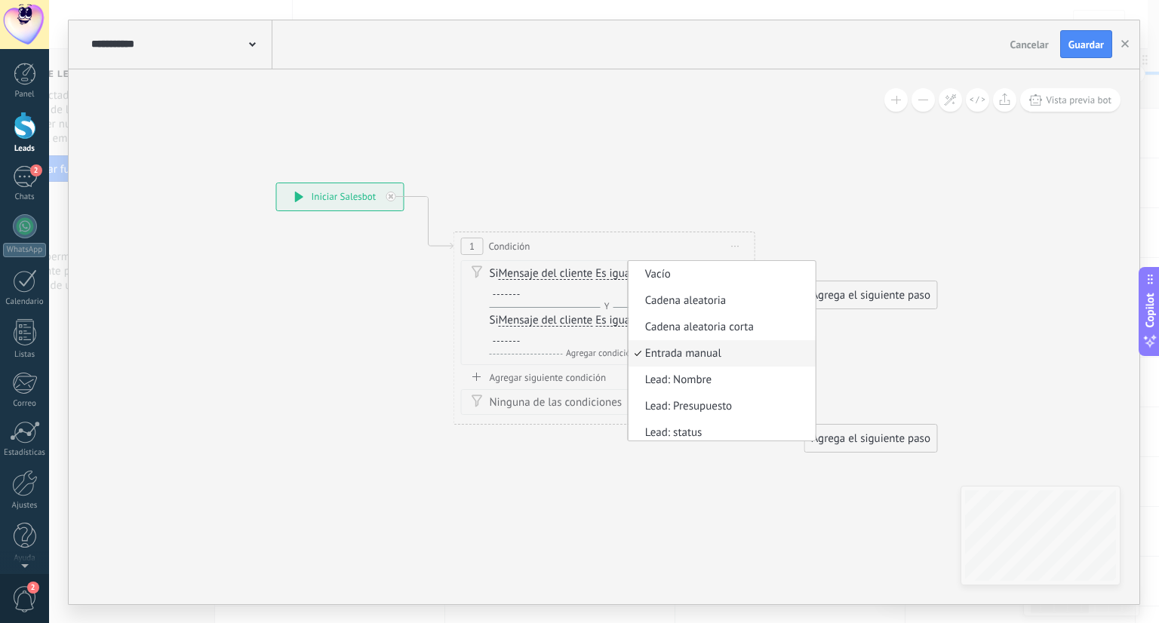
click at [617, 197] on icon at bounding box center [581, 293] width 1364 height 977
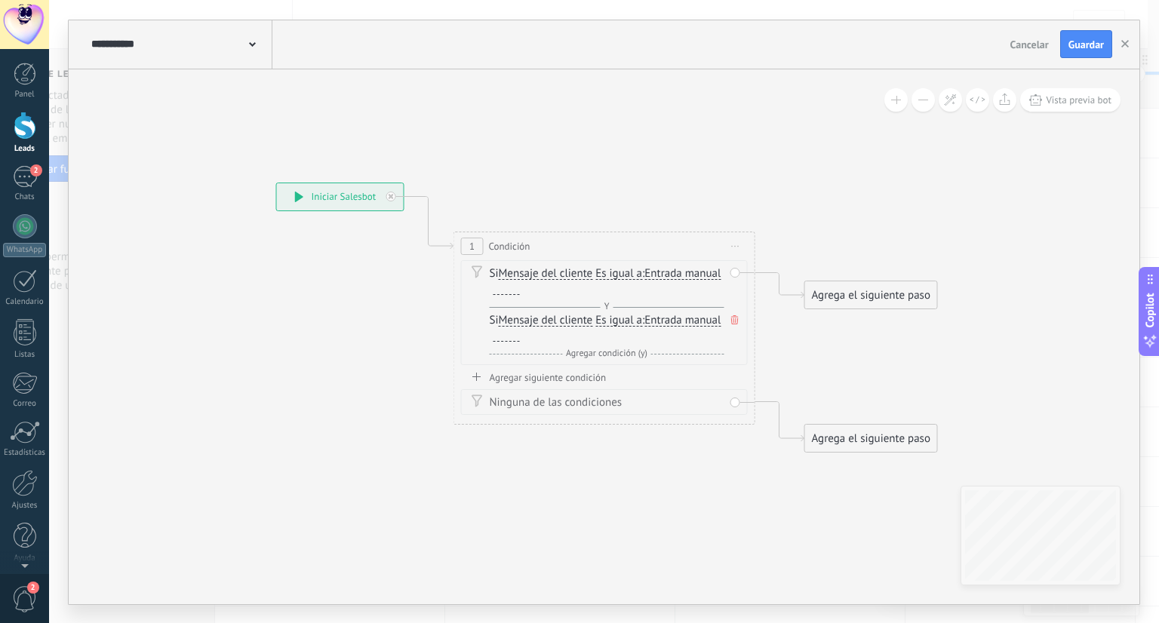
click at [731, 318] on icon at bounding box center [735, 319] width 8 height 9
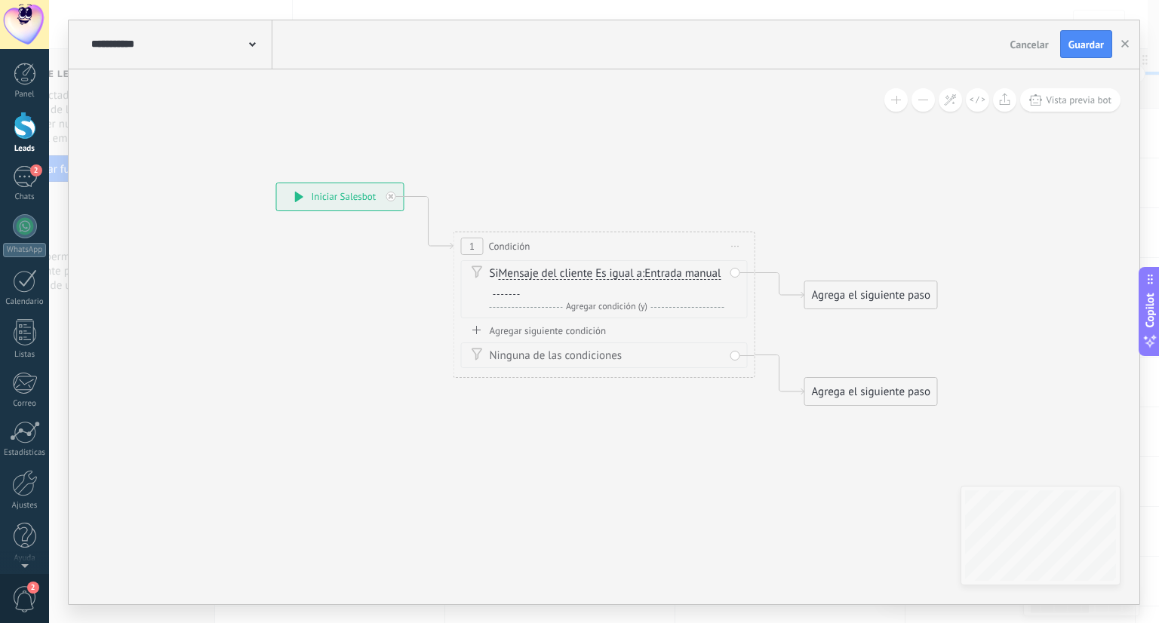
click at [520, 289] on div at bounding box center [506, 289] width 26 height 12
click at [476, 333] on icon at bounding box center [476, 330] width 8 height 8
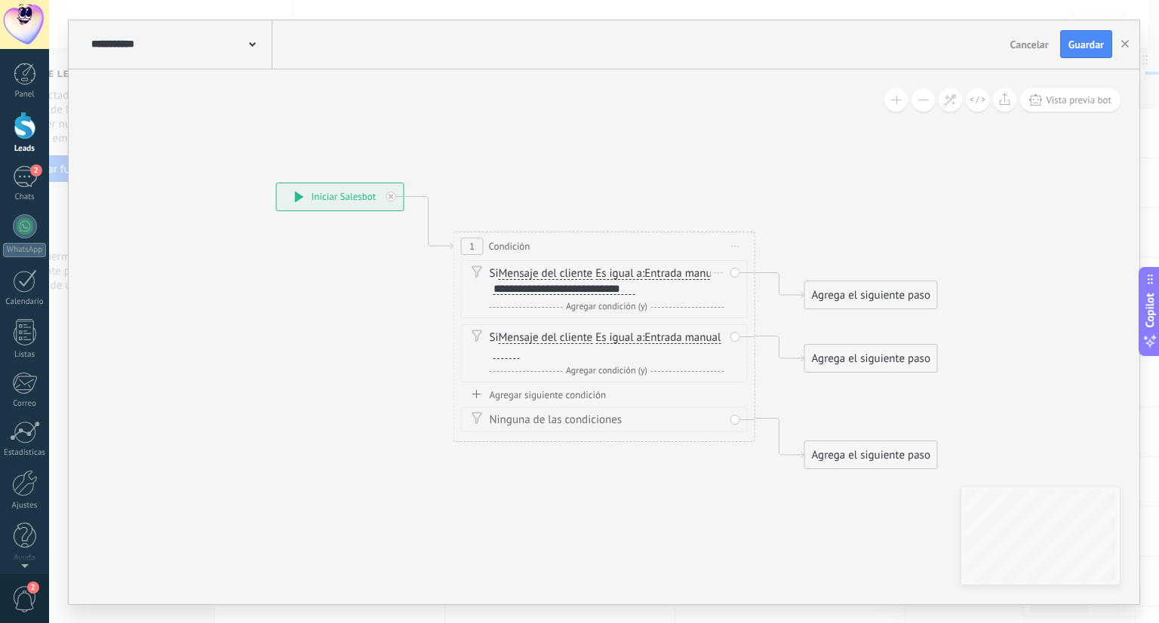
click at [635, 288] on div "**********" at bounding box center [564, 289] width 142 height 12
click at [520, 359] on div at bounding box center [506, 353] width 26 height 12
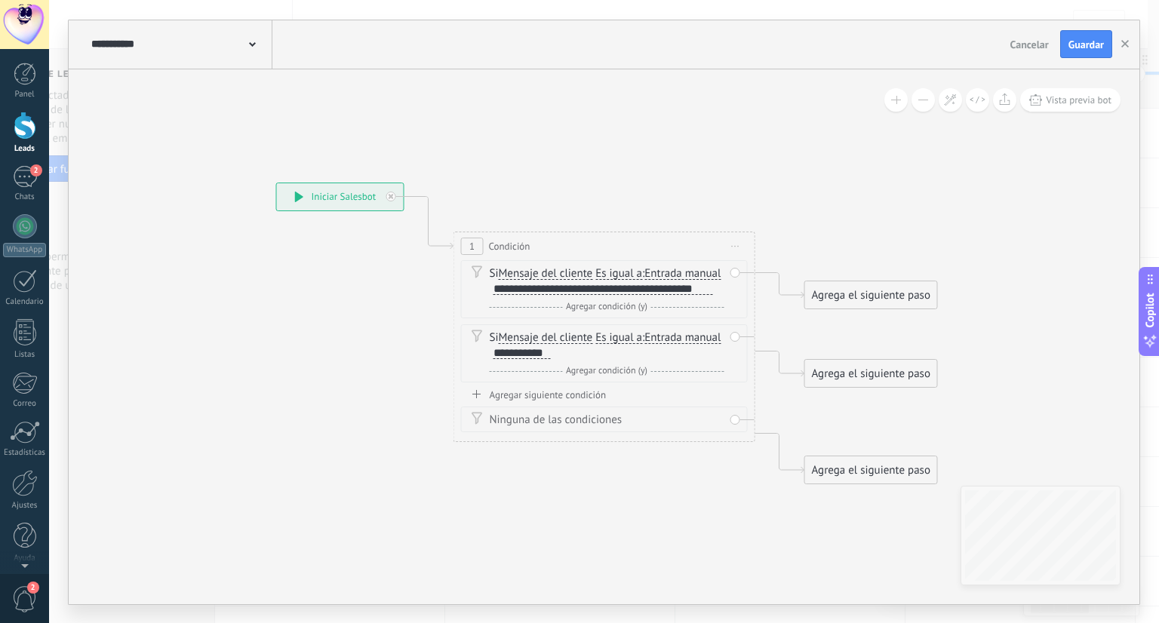
click at [848, 290] on div "Agrega el siguiente paso" at bounding box center [871, 295] width 132 height 25
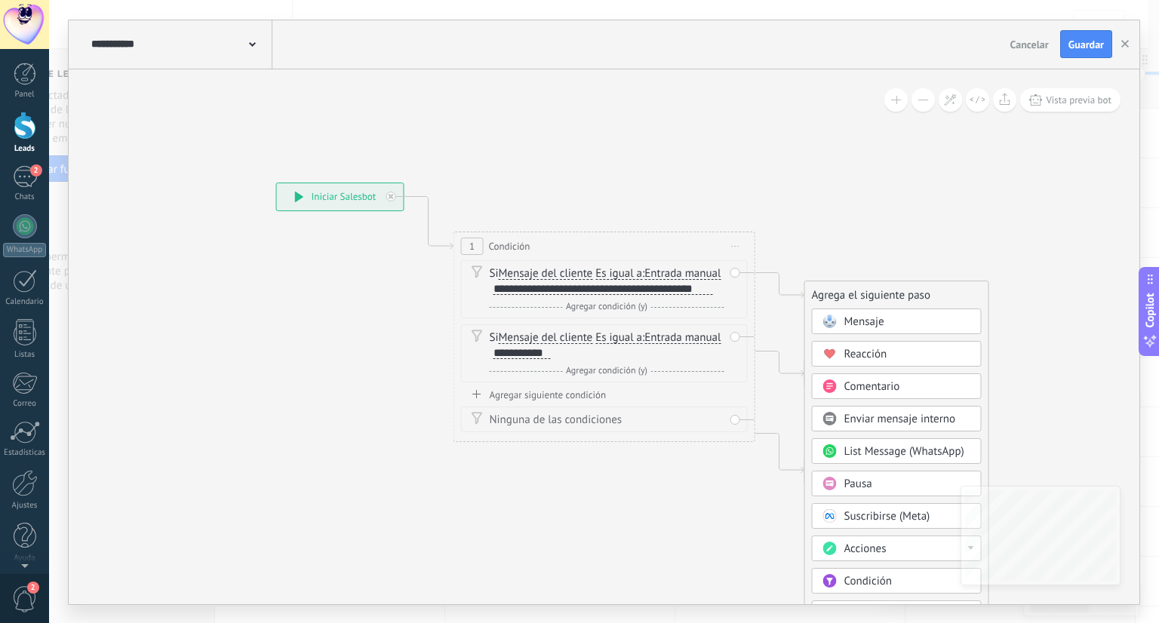
click at [865, 318] on span "Mensaje" at bounding box center [864, 322] width 40 height 14
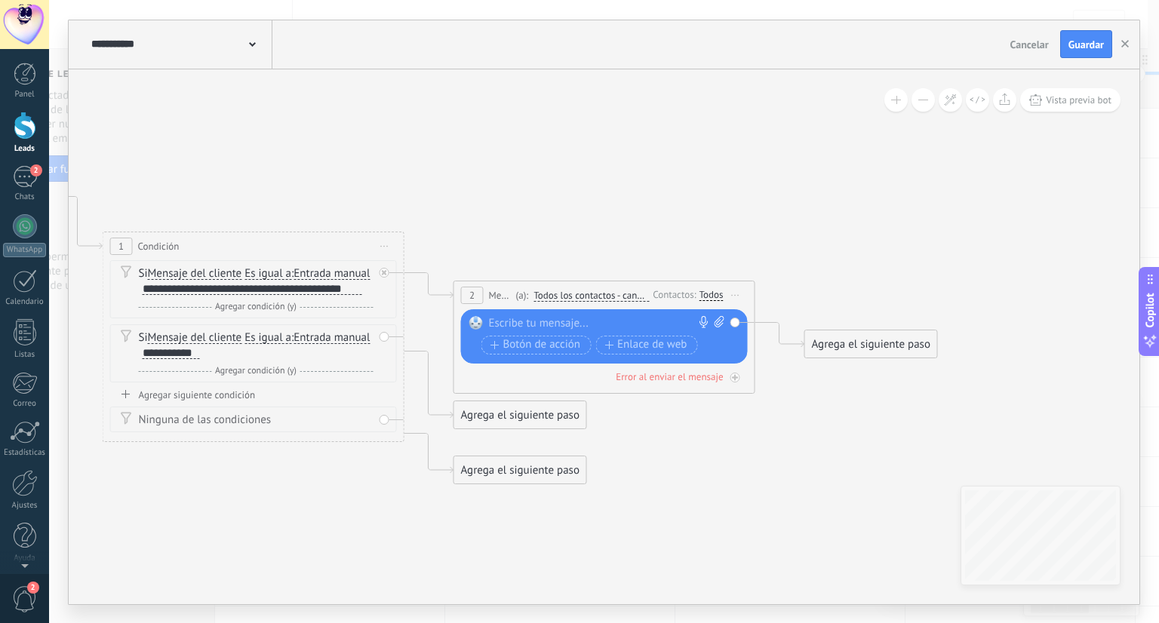
click at [508, 321] on div at bounding box center [601, 323] width 224 height 15
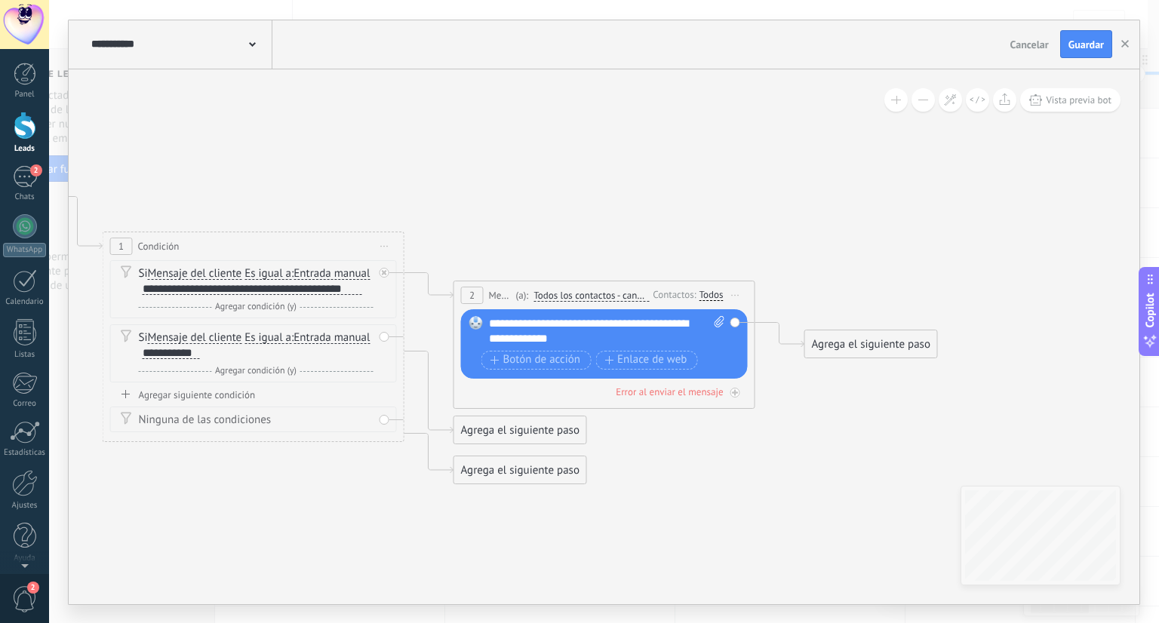
click at [866, 339] on div "Agrega el siguiente paso" at bounding box center [871, 344] width 132 height 25
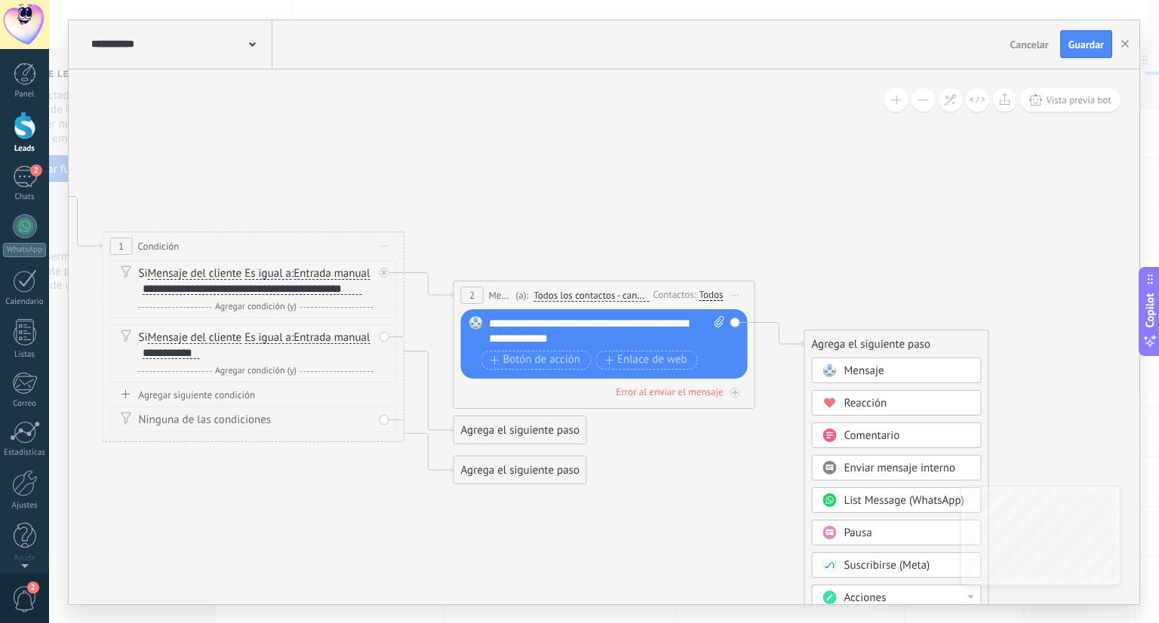
click at [875, 366] on span "Mensaje" at bounding box center [864, 371] width 40 height 14
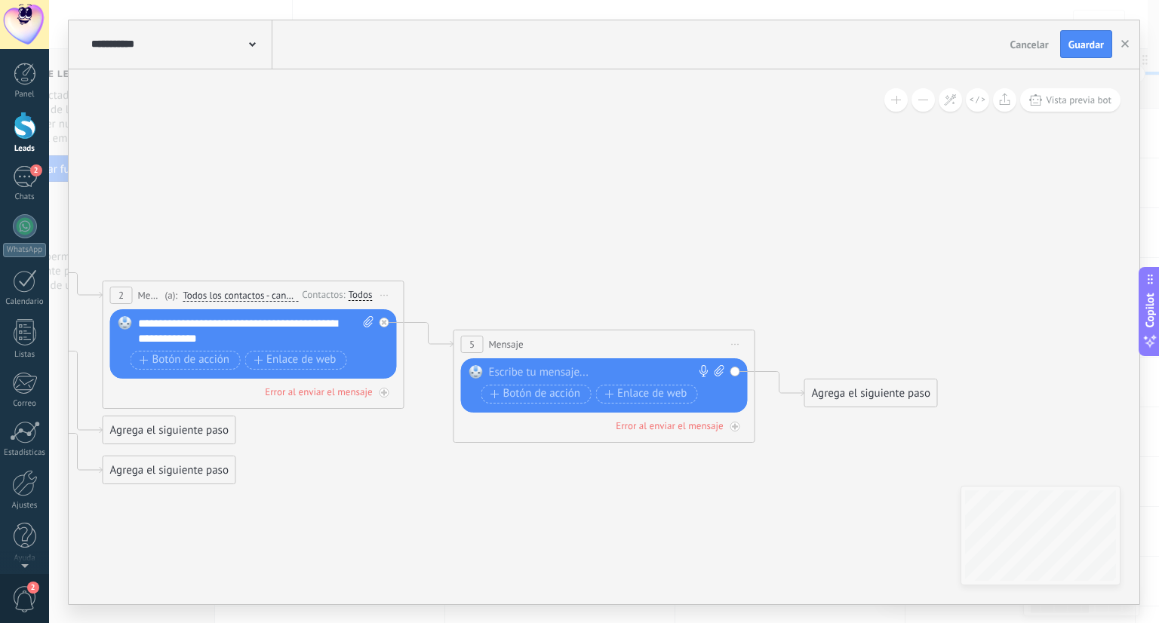
click at [716, 372] on icon at bounding box center [719, 370] width 10 height 11
click input "Subir" at bounding box center [0, 0] width 0 height 0
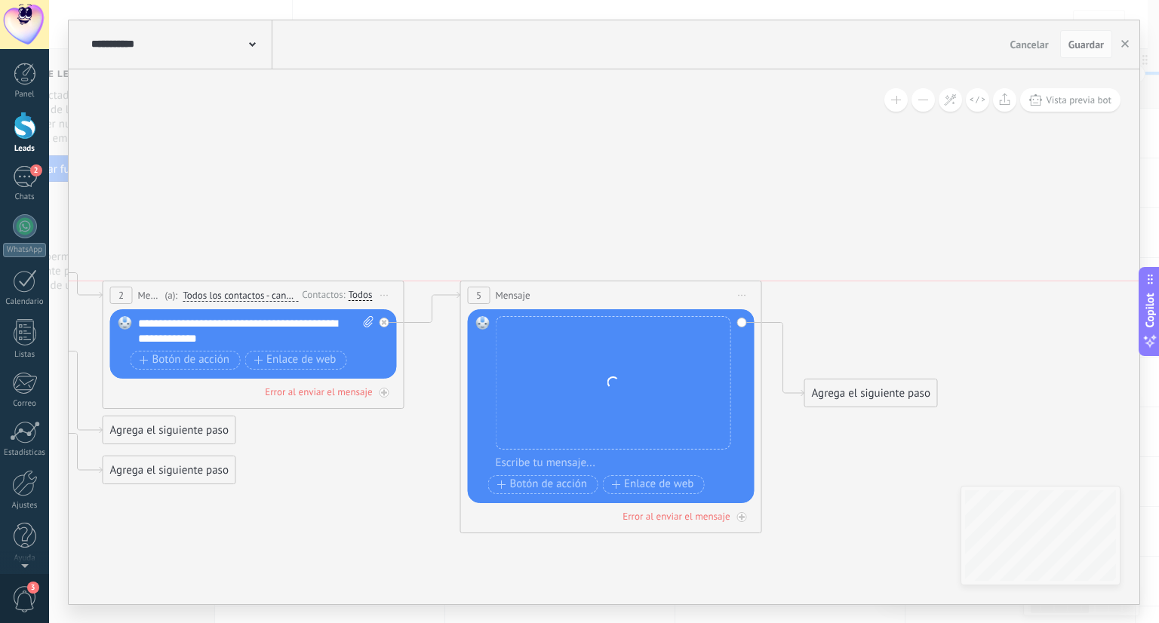
drag, startPoint x: 675, startPoint y: 329, endPoint x: 683, endPoint y: 275, distance: 54.2
